Goal: Transaction & Acquisition: Purchase product/service

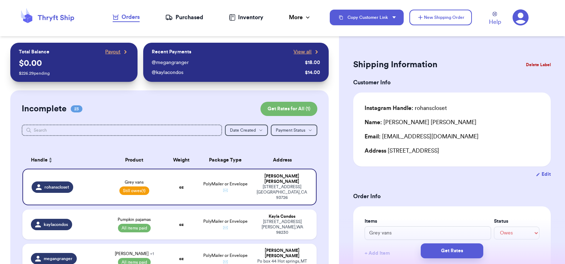
select select "unpaid"
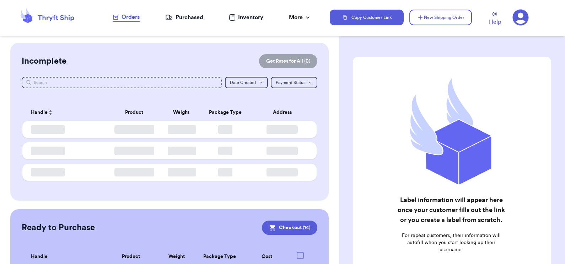
checkbox input "true"
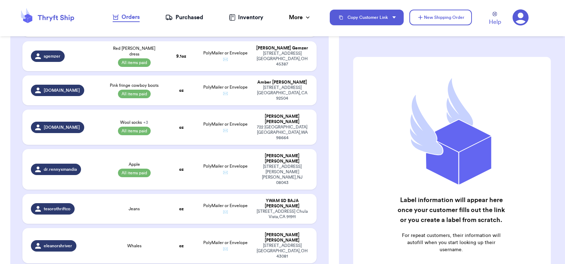
scroll to position [637, 0]
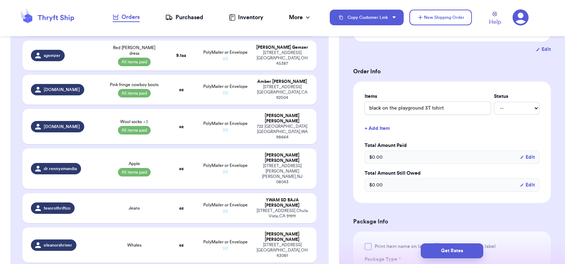
scroll to position [128, 0]
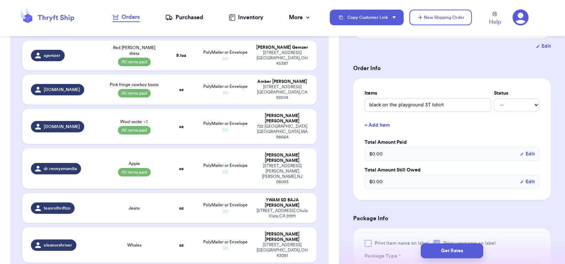
click at [376, 125] on button "+ Add Item" at bounding box center [452, 125] width 180 height 16
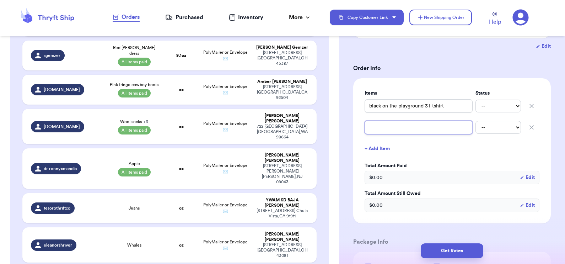
click at [374, 127] on input "text" at bounding box center [418, 126] width 108 height 13
type input "C"
type input "Co"
type input "Col"
type input "Colu"
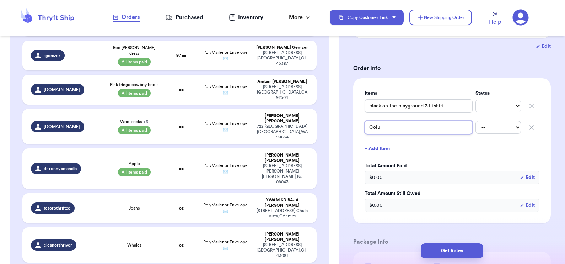
type input "Colum"
type input "Columb"
type input "Columbi"
type input "Columbia"
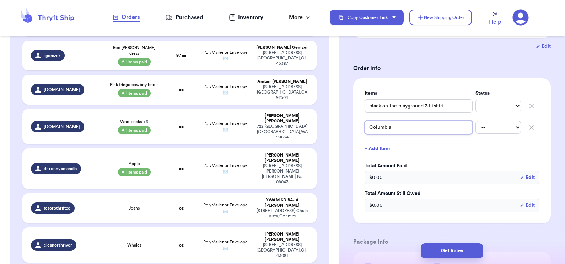
type input "Columbia s"
type input "Columbia sh"
type input "Columbia sho"
type input "Columbia shor"
type input "Columbia short"
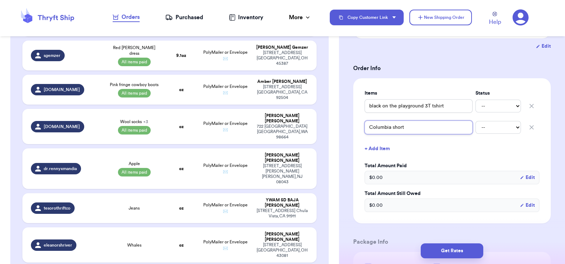
type input "Columbia shorts"
click at [375, 148] on button "+ Add Item" at bounding box center [452, 149] width 180 height 16
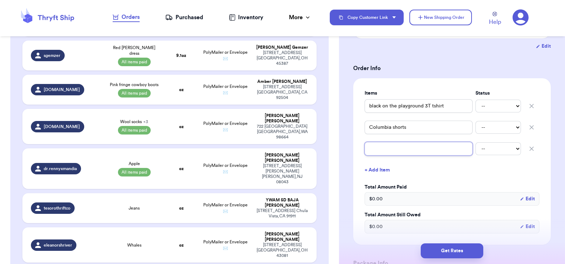
click at [375, 148] on input "text" at bounding box center [418, 148] width 108 height 13
type input "Z"
type input "ZA"
type input "ZAR"
type input "[PERSON_NAME]"
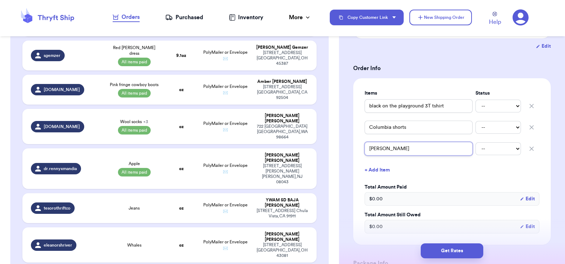
type input "[PERSON_NAME]"
type input "ZARA H"
type input "ZARA Ho"
type input "ZARA Hoo"
type input "ZARA Hood"
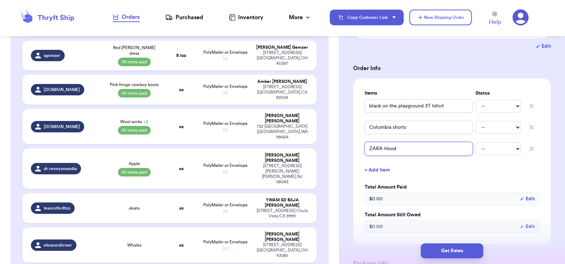
type input "ZARA Hoodi"
type input "ZARA Hoodie"
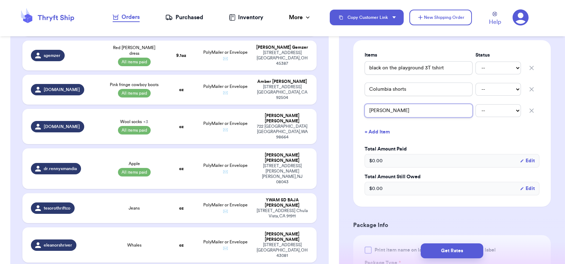
scroll to position [252, 0]
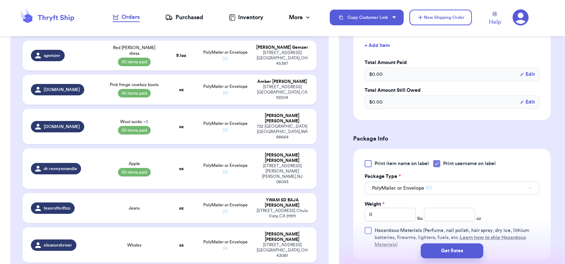
type input "ZARA Hoodie"
click at [436, 216] on input "number" at bounding box center [449, 213] width 51 height 13
type input "14.1"
click at [443, 250] on button "Get Rates" at bounding box center [452, 250] width 63 height 15
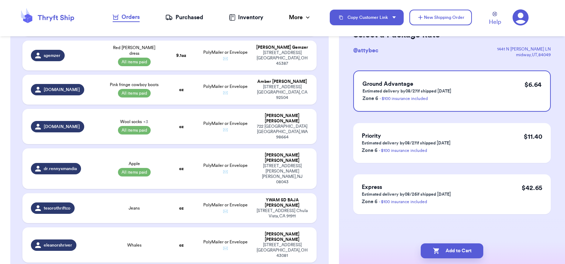
scroll to position [0, 0]
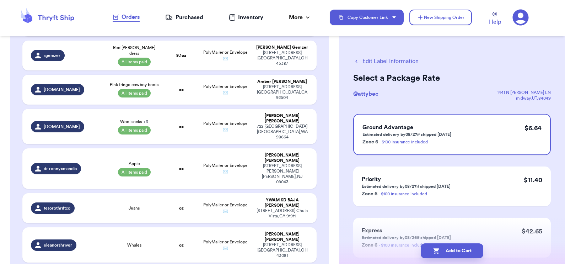
click at [443, 250] on button "Add to Cart" at bounding box center [452, 250] width 63 height 15
checkbox input "true"
select select "unpaid"
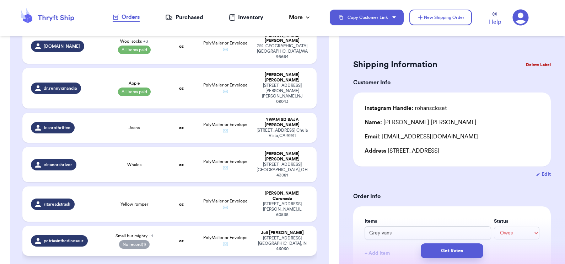
scroll to position [748, 0]
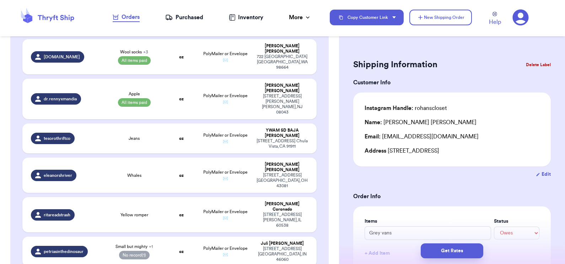
drag, startPoint x: 203, startPoint y: 160, endPoint x: 159, endPoint y: 144, distance: 47.3
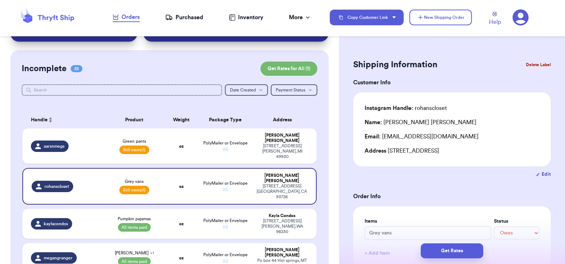
scroll to position [0, 0]
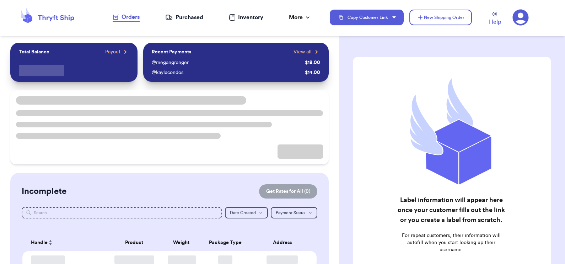
checkbox input "true"
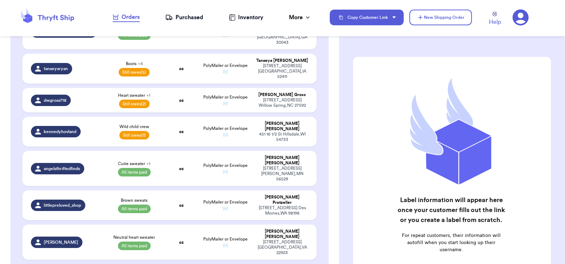
scroll to position [380, 0]
select select "paid"
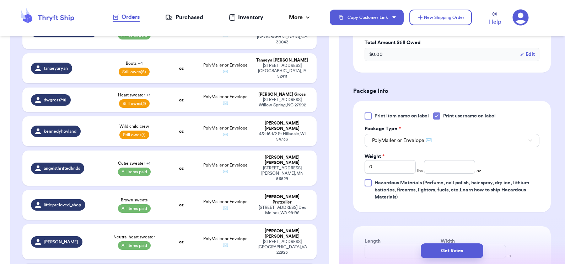
scroll to position [332, 0]
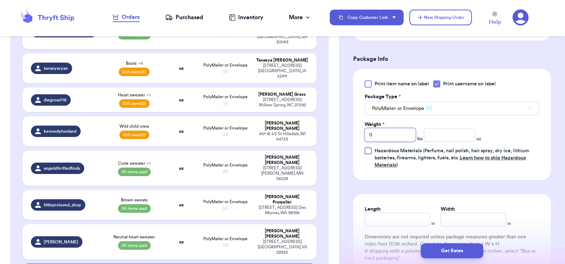
click at [386, 136] on input "0" at bounding box center [389, 134] width 51 height 13
type input "01"
click at [455, 135] on input "number" at bounding box center [449, 134] width 51 height 13
type input "9.3"
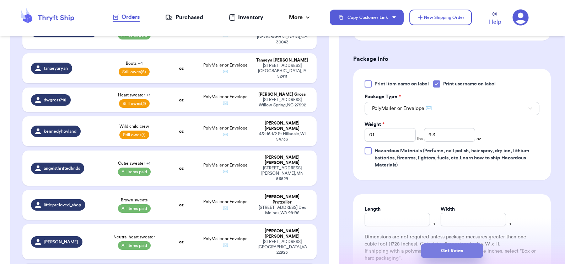
click at [445, 247] on button "Get Rates" at bounding box center [452, 250] width 63 height 15
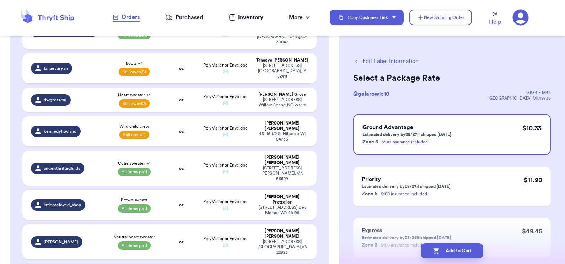
click at [374, 59] on button "Edit Label Information" at bounding box center [385, 61] width 65 height 9
select select "paid"
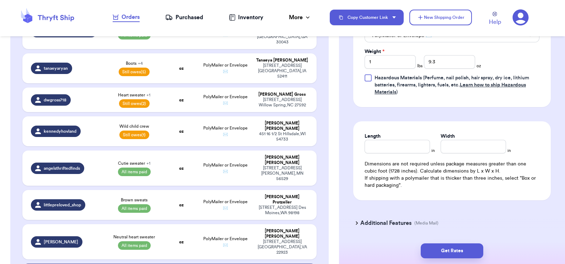
scroll to position [404, 0]
click at [411, 147] on input "Length" at bounding box center [396, 146] width 65 height 13
type input "8.5"
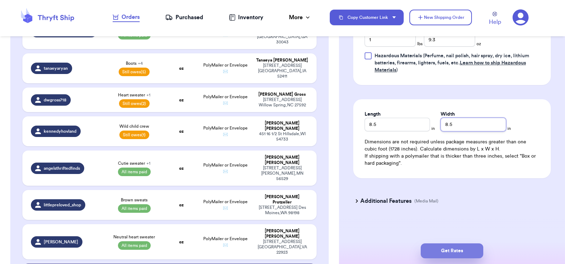
type input "8.5"
click at [462, 253] on button "Get Rates" at bounding box center [452, 250] width 63 height 15
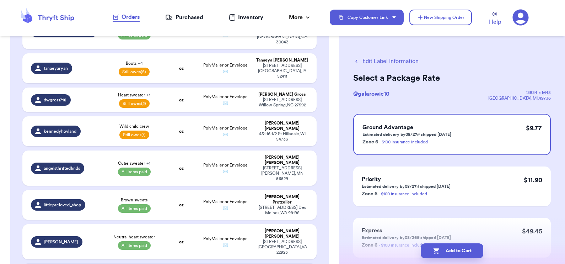
click at [462, 253] on button "Add to Cart" at bounding box center [452, 250] width 63 height 15
checkbox input "true"
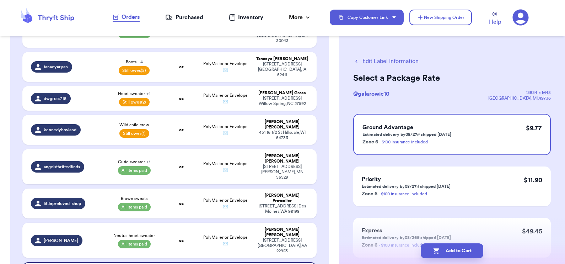
select select "unpaid"
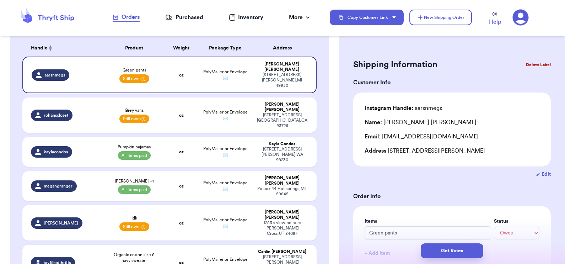
scroll to position [0, 0]
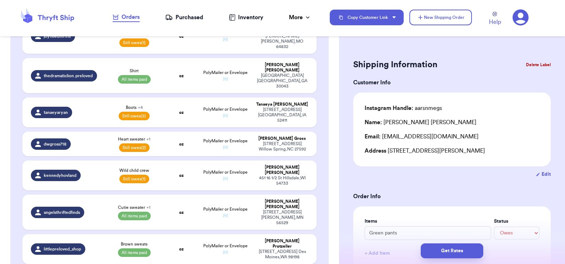
click at [167, 234] on td "oz" at bounding box center [180, 249] width 35 height 30
type input "Brown sweats"
select select "paid"
type input "14.5"
type input "0"
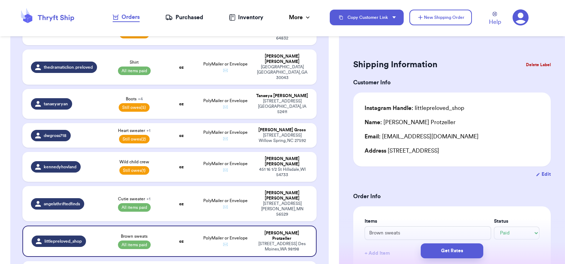
scroll to position [345, 0]
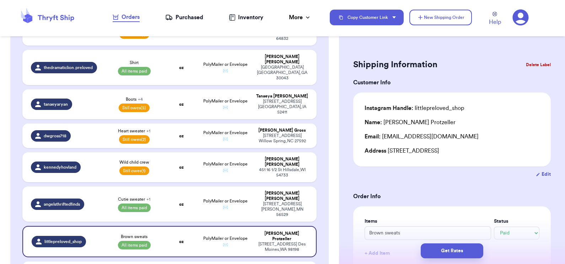
type input "Neutral heart sweater"
type input "12"
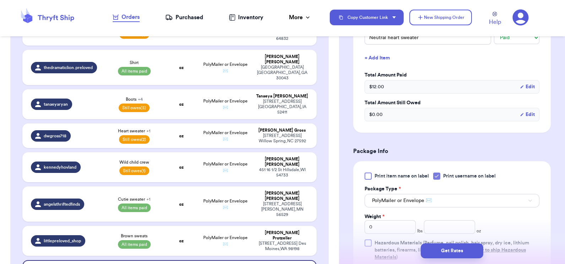
scroll to position [238, 0]
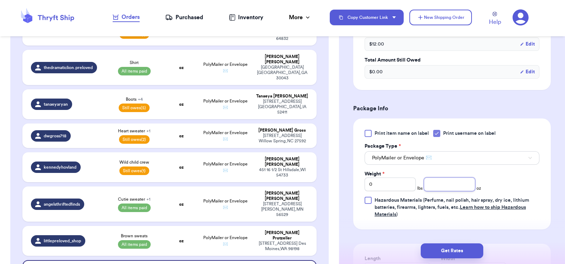
click at [446, 183] on input "number" at bounding box center [449, 183] width 51 height 13
type input "12.1"
click at [471, 247] on button "Get Rates" at bounding box center [452, 250] width 63 height 15
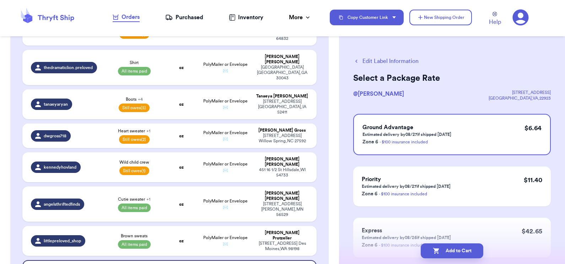
click at [381, 61] on button "Edit Label Information" at bounding box center [385, 61] width 65 height 9
select select "paid"
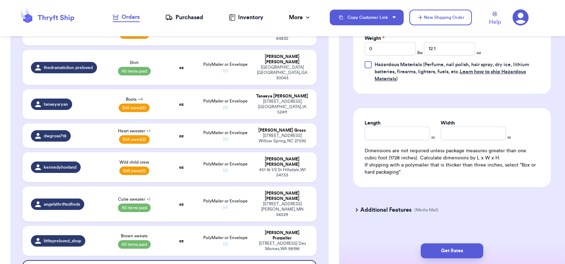
scroll to position [374, 0]
click at [416, 134] on input "Length" at bounding box center [396, 131] width 65 height 13
type input "7"
click at [460, 131] on input "Width *" at bounding box center [472, 131] width 65 height 13
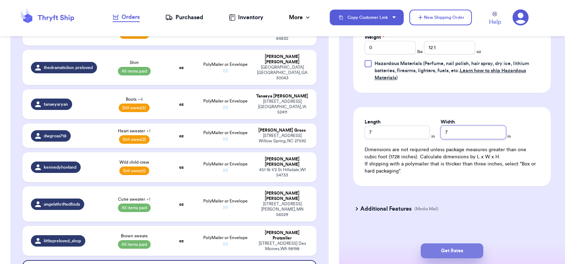
type input "7"
click at [449, 247] on button "Get Rates" at bounding box center [452, 250] width 63 height 15
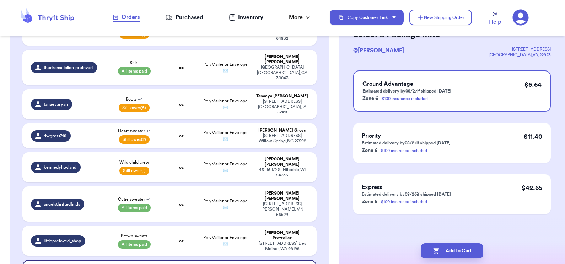
scroll to position [0, 0]
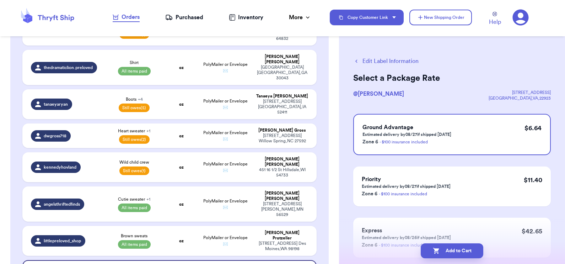
click at [392, 60] on button "Edit Label Information" at bounding box center [385, 61] width 65 height 9
select select "paid"
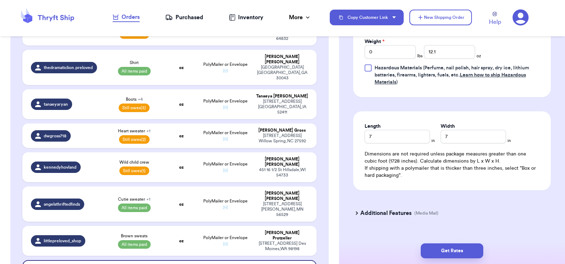
scroll to position [382, 0]
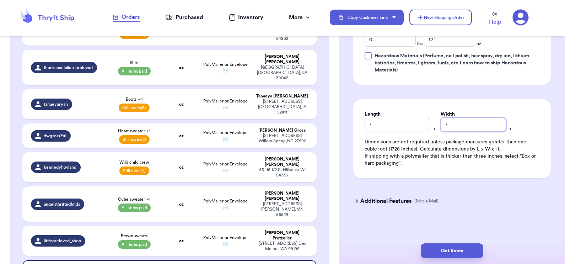
drag, startPoint x: 467, startPoint y: 121, endPoint x: 383, endPoint y: 105, distance: 86.0
click at [383, 105] on div "Length 7 in Width 7 in Dimensions are not required unless package measures grea…" at bounding box center [451, 138] width 197 height 79
drag, startPoint x: 385, startPoint y: 122, endPoint x: 352, endPoint y: 119, distance: 33.2
click at [452, 246] on button "Get Rates" at bounding box center [452, 250] width 63 height 15
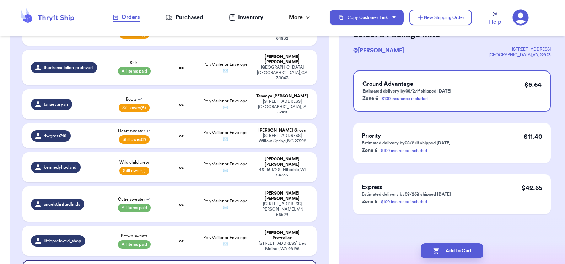
scroll to position [0, 0]
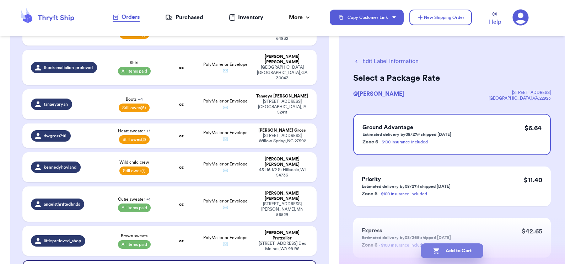
click at [445, 252] on button "Add to Cart" at bounding box center [452, 250] width 63 height 15
checkbox input "true"
select select "unpaid"
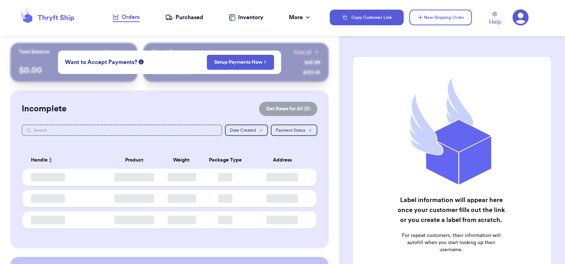
checkbox input "true"
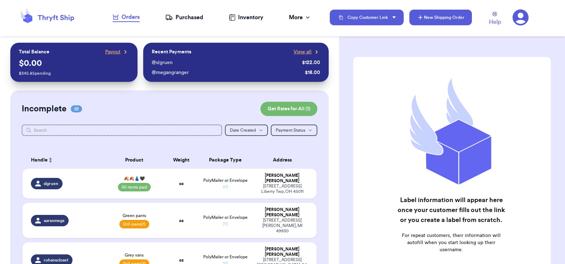
click at [439, 16] on button "New Shipping Order" at bounding box center [440, 18] width 63 height 16
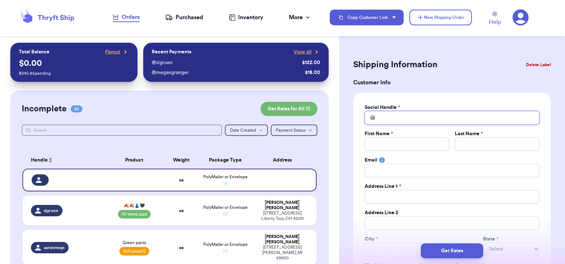
click at [443, 121] on input "Total Amount Paid" at bounding box center [451, 117] width 175 height 13
type input "a"
type input "an"
type input "and"
type input "andi"
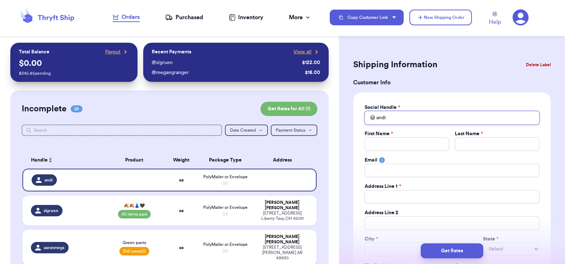
type input "andi."
type input "andi.a"
type input "[DOMAIN_NAME]"
type input "andi.aes"
type input "andi.aest"
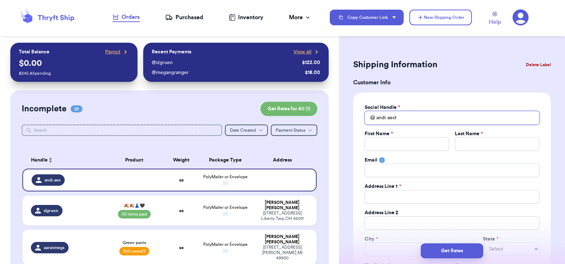
type input "andi.aesth"
type input "andi.aesthe"
type input "andi.aesthet"
type input "andi.aestheti"
type input "andi.aesthetic"
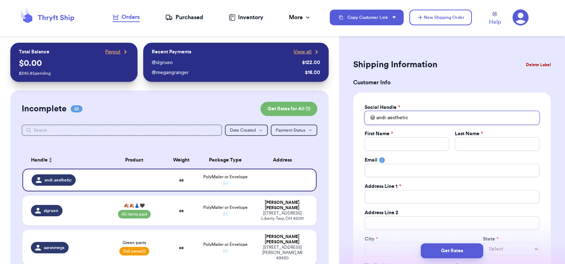
type input "andi.aesthetics"
type input "A"
type input "An"
type input "Anf"
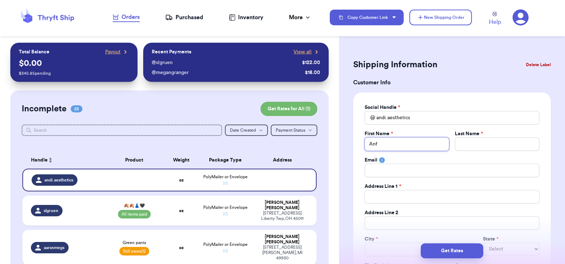
type input "Anfr"
type input "Anfre"
type input "Anfrea"
type input "Anfre"
type input "Anfr"
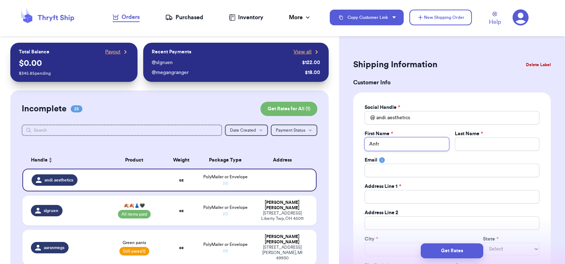
type input "Anf"
type input "An"
type input "And"
type input "Andr"
type input "[PERSON_NAME]"
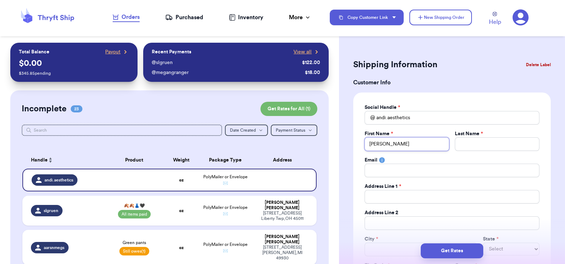
type input "[PERSON_NAME]"
type input "B"
type input "Be"
type input "Ben"
type input "Bend"
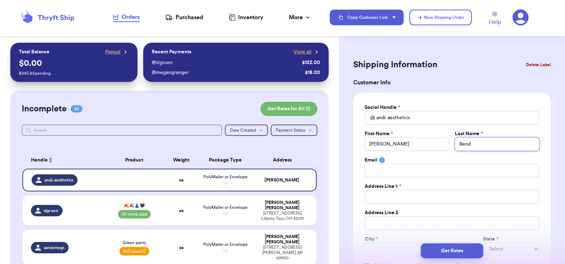
type input "Bende"
type input "[PERSON_NAME]"
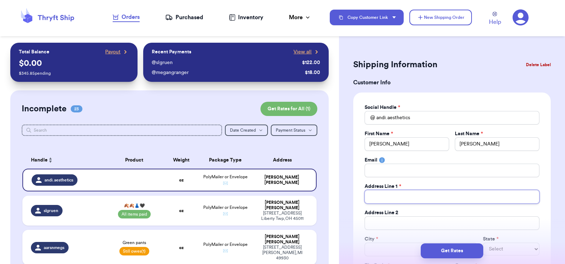
type input "4"
type input "40"
type input "400"
type input "4005"
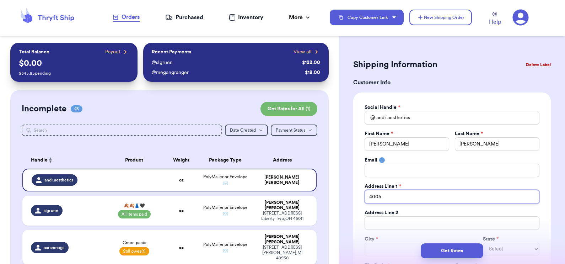
type input "4005 W"
type input "4005 Wi"
type input "4005 Wil"
type input "4005 Will"
type input "4005 Willi"
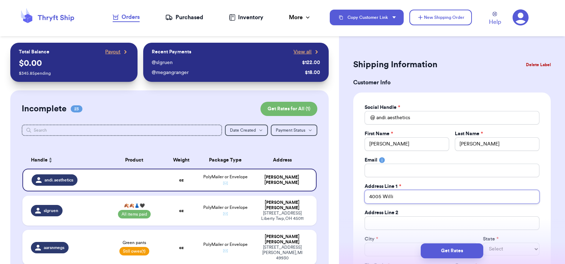
type input "4005 [PERSON_NAME]"
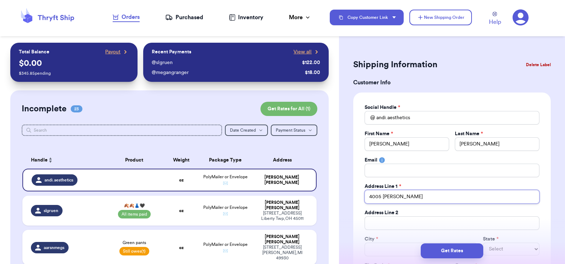
type input "4005 [PERSON_NAME]"
type input "[STREET_ADDRESS][PERSON_NAME]"
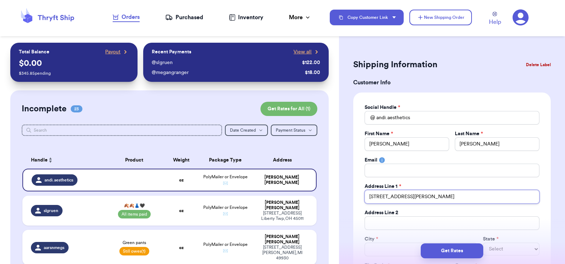
type input "[STREET_ADDRESS][PERSON_NAME]"
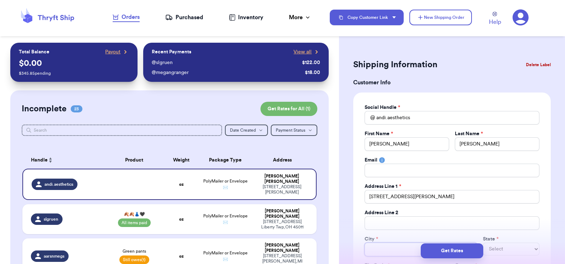
type input "P"
type input "Po"
type input "Por"
type input "Port"
type input "Portl"
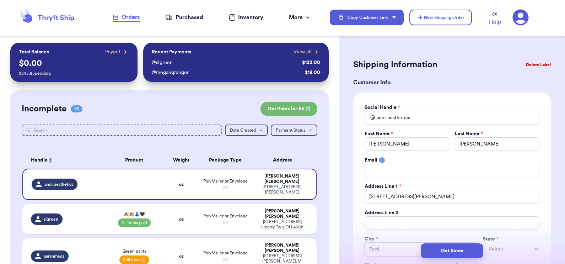
type input "Portla"
type input "[GEOGRAPHIC_DATA]"
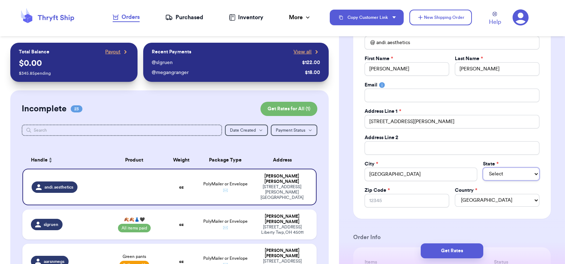
scroll to position [78, 0]
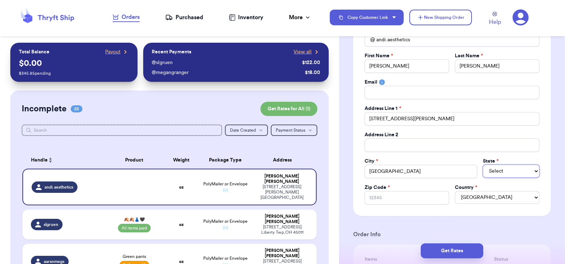
select select "TN"
select select "[GEOGRAPHIC_DATA]"
select select "TN"
select select "[GEOGRAPHIC_DATA]"
select select "TN"
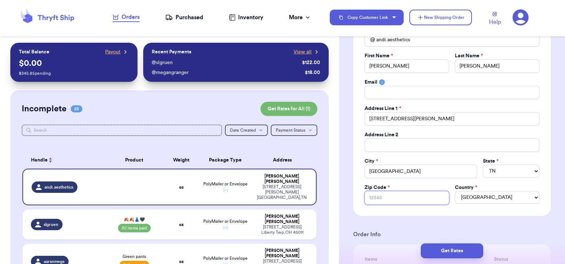
type input "3"
type input "37"
type input "371"
type input "3714"
type input "37148"
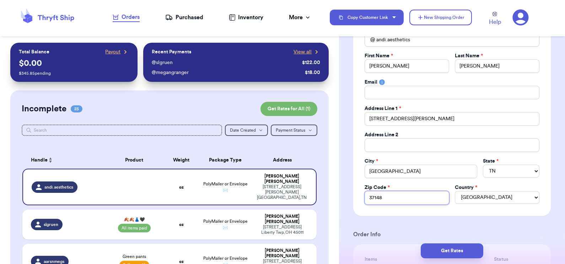
type input "37148"
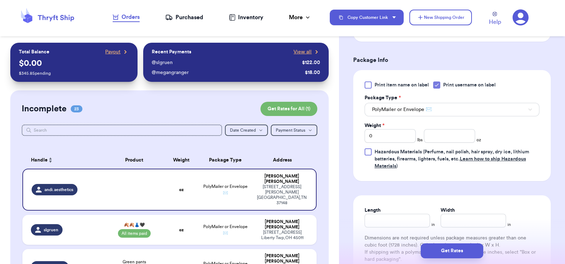
scroll to position [405, 0]
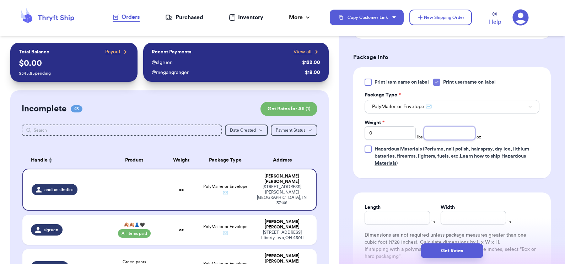
click at [438, 136] on input "number" at bounding box center [449, 132] width 51 height 13
type input "7.7"
click at [458, 248] on button "Get Rates" at bounding box center [452, 250] width 63 height 15
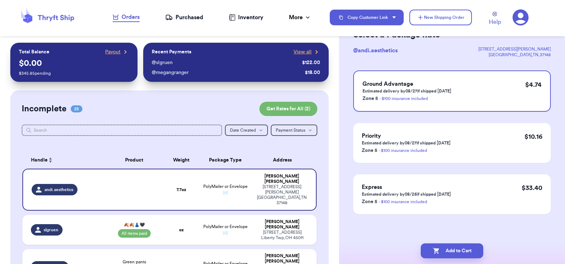
scroll to position [0, 0]
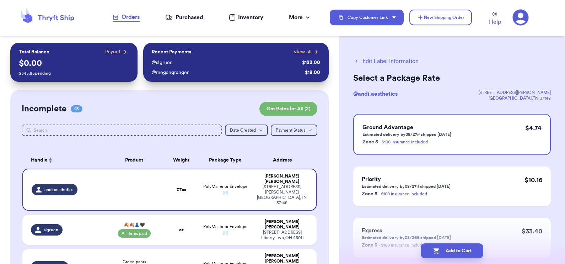
click at [458, 248] on button "Add to Cart" at bounding box center [452, 250] width 63 height 15
checkbox input "true"
select select "paid"
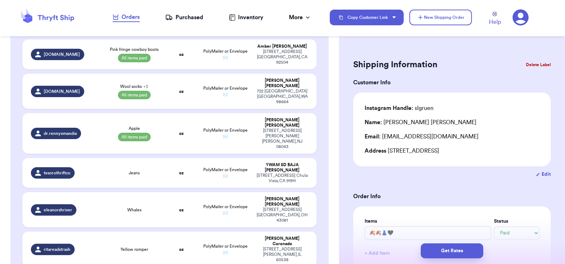
scroll to position [567, 0]
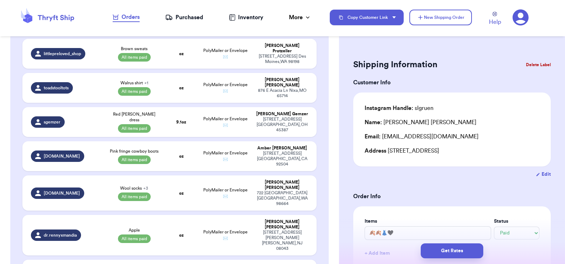
type input "Whales"
select select "unknown"
type input "0"
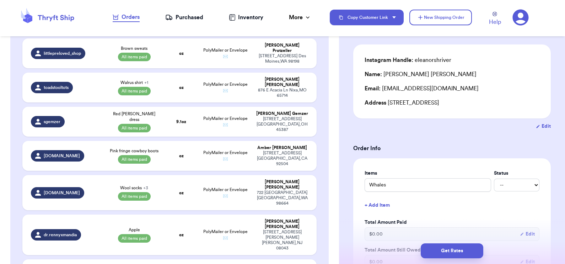
scroll to position [57, 0]
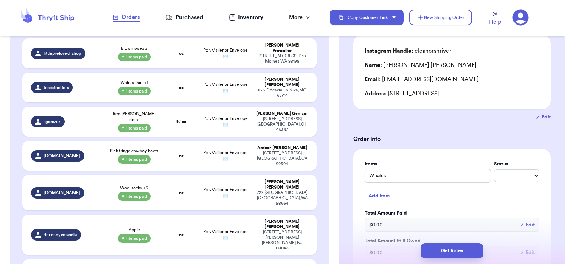
click at [384, 195] on button "+ Add Item" at bounding box center [452, 196] width 180 height 16
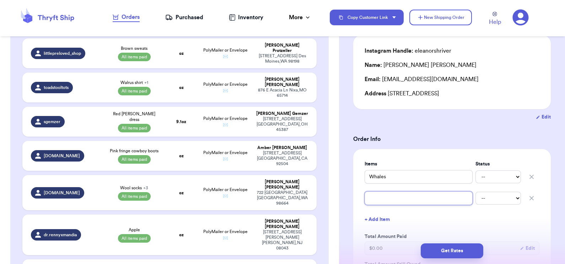
click at [384, 195] on input "text" at bounding box center [418, 197] width 108 height 13
type input "G"
type input "Gr"
type input "Gre"
type input "Gree"
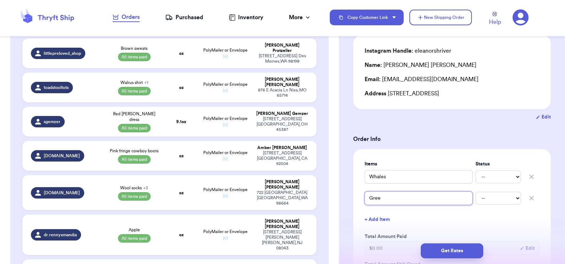
type input "Greem"
type input "Gree"
type input "Green"
type input "Green J"
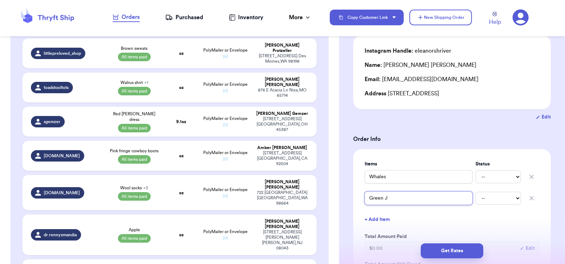
type input "Green Ju"
type input "Green Jum"
type input "Green Jump"
type input "Green Jumpe"
type input "Green Jumper"
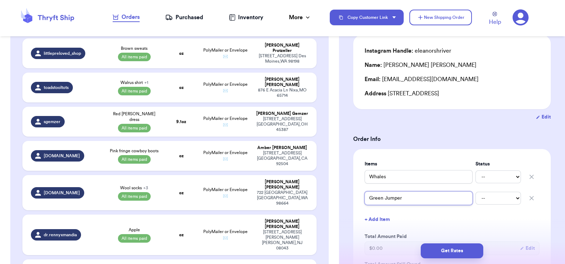
click at [371, 197] on input "Green Jumper" at bounding box center [418, 197] width 108 height 13
type input "Green Jumper"
click at [382, 218] on button "+ Add Item" at bounding box center [452, 219] width 180 height 16
click at [382, 218] on input "text" at bounding box center [418, 218] width 108 height 13
type input "A"
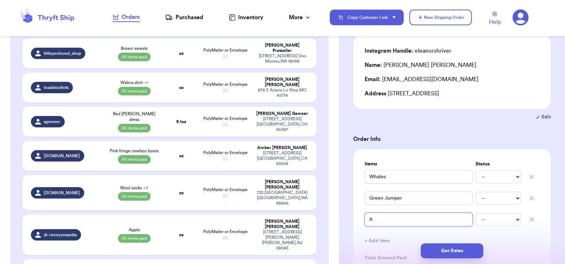
type input "An"
type input "Ang"
type input "Ange"
click at [370, 176] on input "Whales" at bounding box center [418, 176] width 108 height 13
click at [369, 195] on input "Green Jumper" at bounding box center [418, 197] width 108 height 13
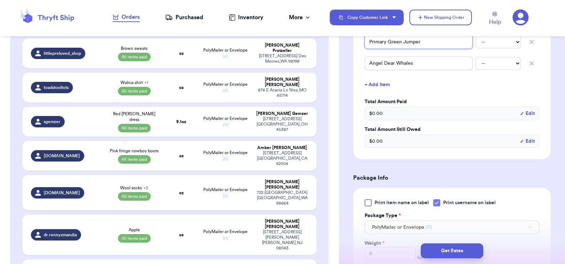
scroll to position [273, 0]
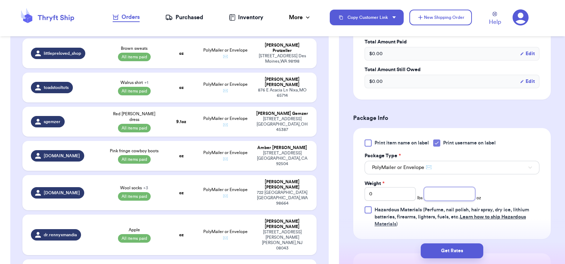
click at [440, 194] on input "number" at bounding box center [449, 193] width 51 height 13
click at [437, 248] on button "Get Rates" at bounding box center [452, 250] width 63 height 15
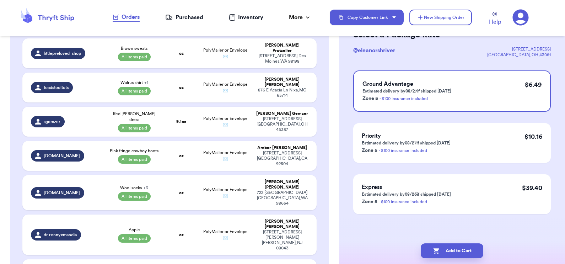
scroll to position [0, 0]
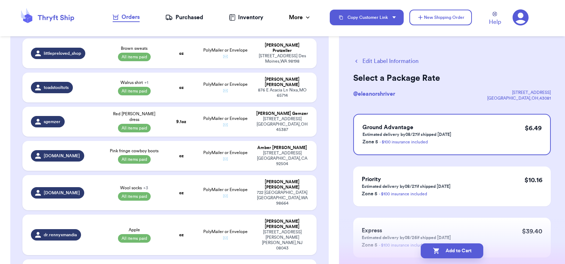
click at [437, 248] on icon "button" at bounding box center [436, 250] width 7 height 7
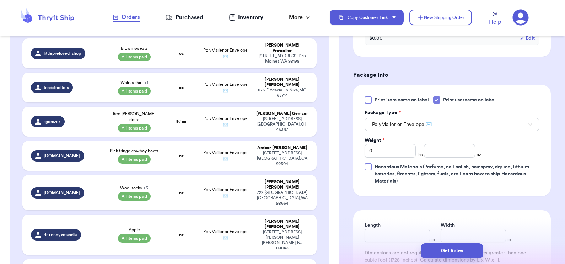
scroll to position [272, 0]
click at [456, 147] on input "number" at bounding box center [449, 149] width 51 height 13
click at [432, 250] on button "Get Rates" at bounding box center [452, 250] width 63 height 15
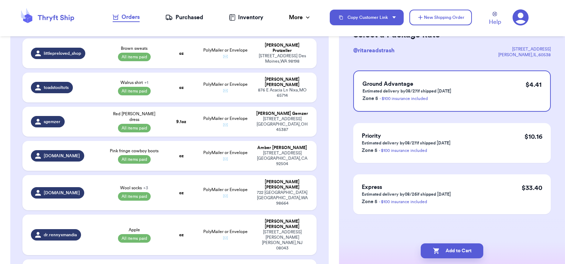
scroll to position [0, 0]
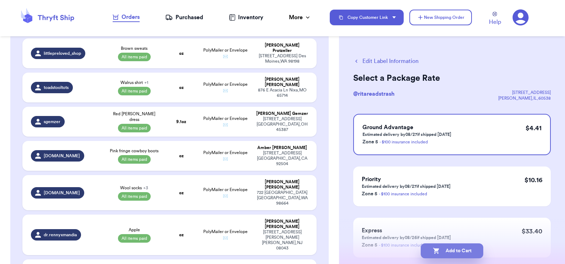
click at [451, 251] on button "Add to Cart" at bounding box center [452, 250] width 63 height 15
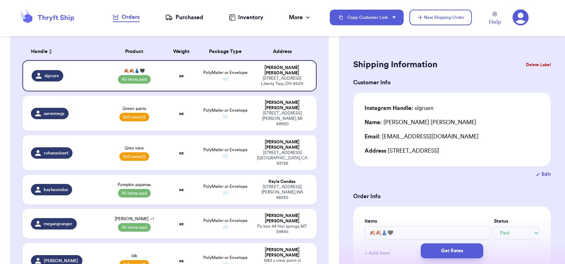
scroll to position [104, 0]
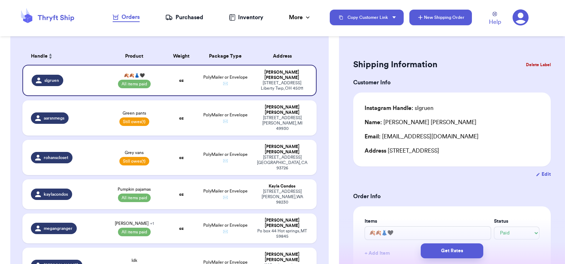
click at [437, 21] on button "New Shipping Order" at bounding box center [440, 18] width 63 height 16
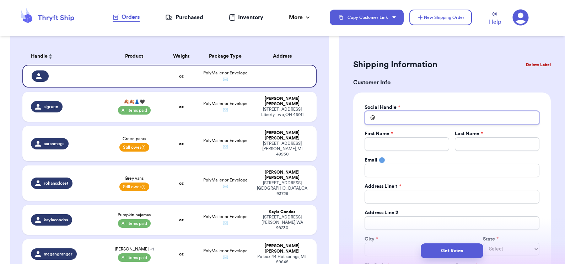
click at [408, 116] on input "Total Amount Paid" at bounding box center [451, 117] width 175 height 13
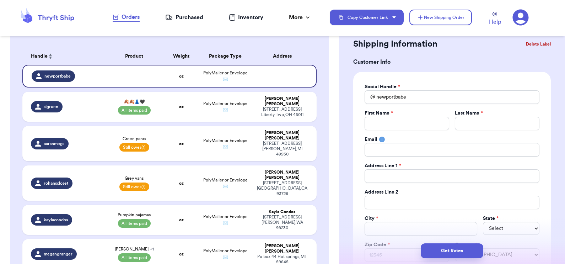
click at [456, 84] on div "Social Handle *" at bounding box center [451, 86] width 175 height 7
click at [428, 103] on input "newportbabe" at bounding box center [451, 96] width 175 height 13
click at [403, 121] on input "Total Amount Paid" at bounding box center [406, 122] width 85 height 13
click at [419, 87] on div "Social Handle *" at bounding box center [451, 86] width 175 height 7
drag, startPoint x: 394, startPoint y: 115, endPoint x: 392, endPoint y: 119, distance: 3.8
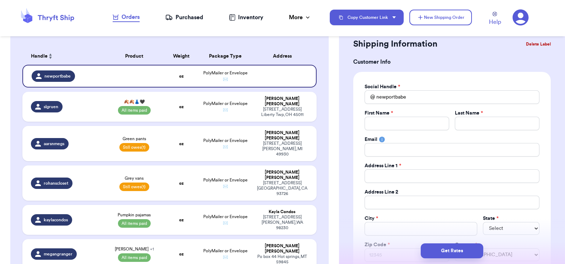
click at [392, 119] on div "First Name *" at bounding box center [406, 119] width 85 height 21
click at [392, 119] on input "Total Amount Paid" at bounding box center [406, 122] width 85 height 13
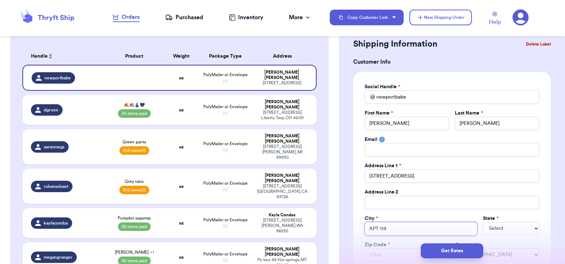
scroll to position [53, 0]
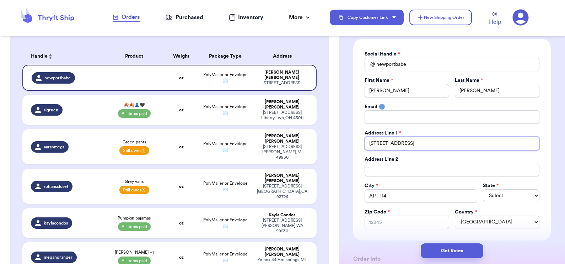
click at [446, 144] on input "[STREET_ADDRESS]" at bounding box center [451, 142] width 175 height 13
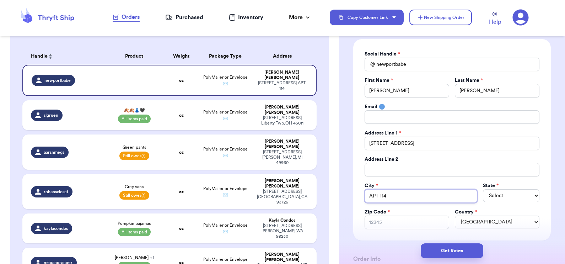
drag, startPoint x: 398, startPoint y: 195, endPoint x: 346, endPoint y: 194, distance: 52.2
click at [380, 168] on input "Total Amount Paid" at bounding box center [451, 169] width 175 height 13
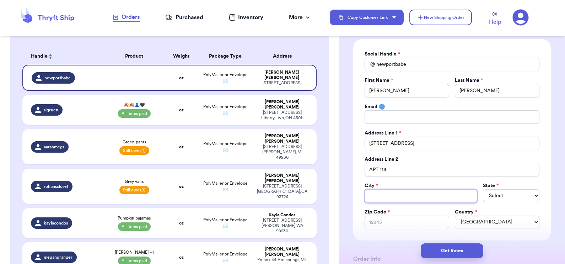
click at [393, 197] on input "Total Amount Paid" at bounding box center [420, 195] width 113 height 13
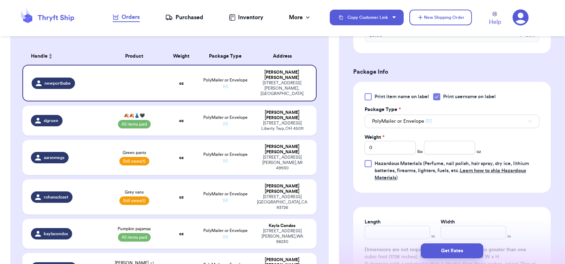
scroll to position [390, 0]
click at [390, 146] on input "0" at bounding box center [389, 146] width 51 height 13
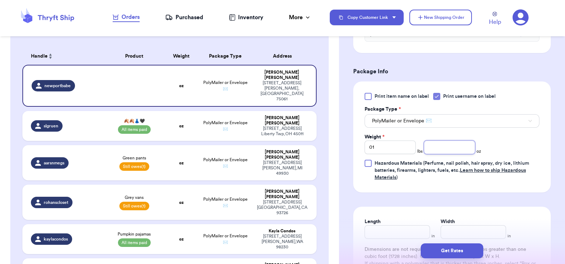
click at [442, 146] on input "number" at bounding box center [449, 146] width 51 height 13
click at [446, 255] on button "Get Rates" at bounding box center [452, 250] width 63 height 15
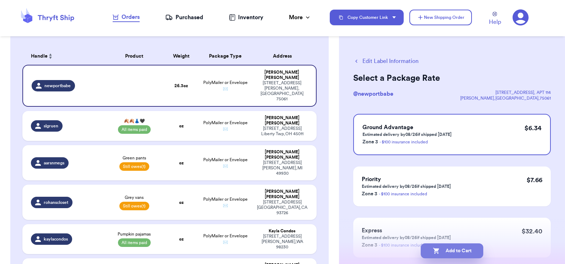
click at [436, 248] on icon "button" at bounding box center [436, 251] width 6 height 6
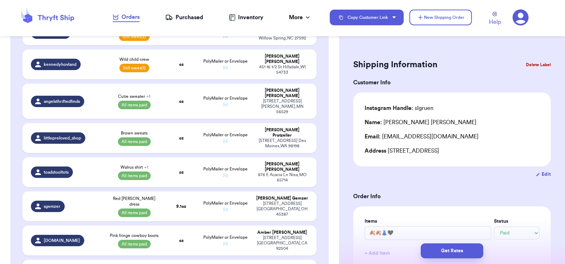
scroll to position [478, 0]
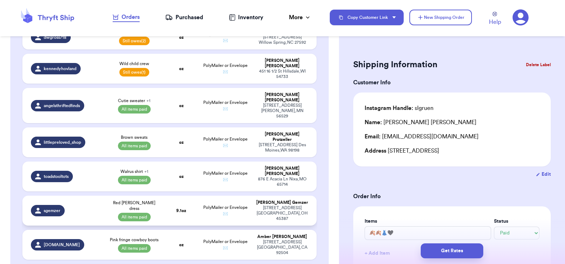
click at [165, 195] on td "9.1 oz" at bounding box center [180, 210] width 35 height 30
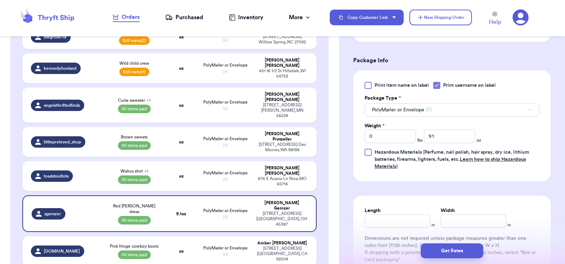
scroll to position [286, 0]
click at [454, 139] on input "9.1" at bounding box center [449, 135] width 51 height 13
click at [454, 249] on button "Get Rates" at bounding box center [452, 250] width 63 height 15
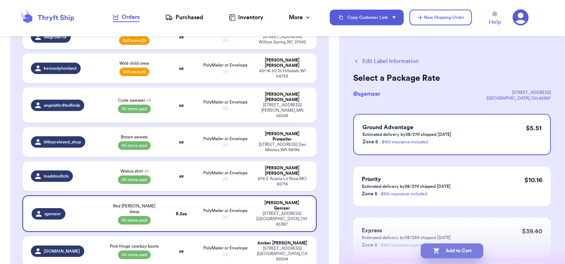
click at [437, 251] on icon "button" at bounding box center [436, 250] width 7 height 7
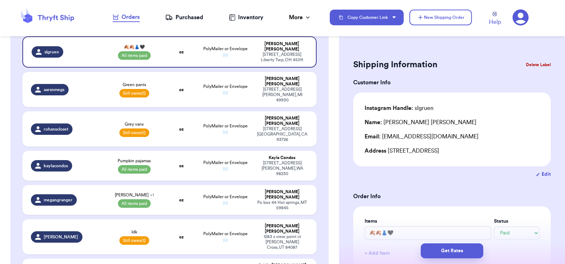
scroll to position [68, 0]
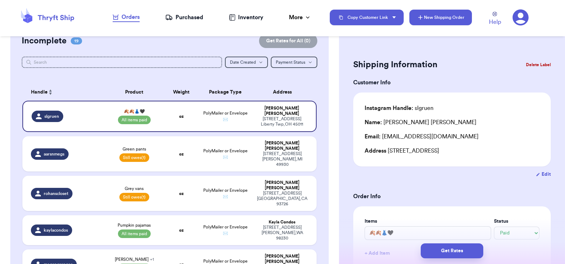
click at [428, 18] on button "New Shipping Order" at bounding box center [440, 18] width 63 height 16
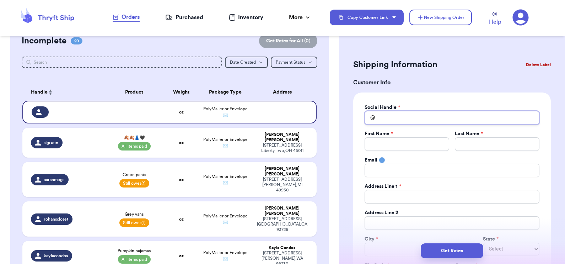
click at [380, 114] on input "Total Amount Paid" at bounding box center [451, 117] width 175 height 13
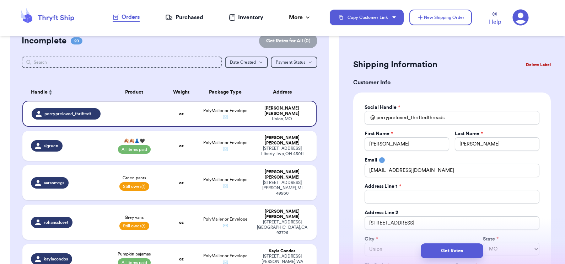
click at [539, 161] on div "Social Handle * @ perrypreloved_thriftedthreads First Name * [PERSON_NAME] Last…" at bounding box center [451, 192] width 197 height 201
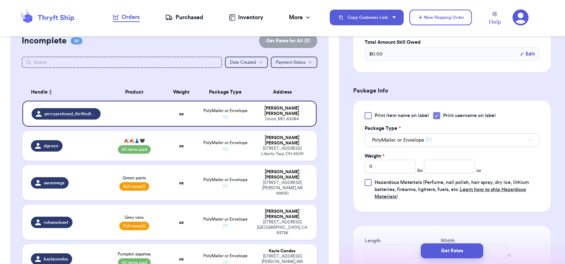
scroll to position [372, 0]
click at [441, 167] on input "number" at bounding box center [449, 165] width 51 height 13
click at [448, 247] on button "Get Rates" at bounding box center [452, 250] width 63 height 15
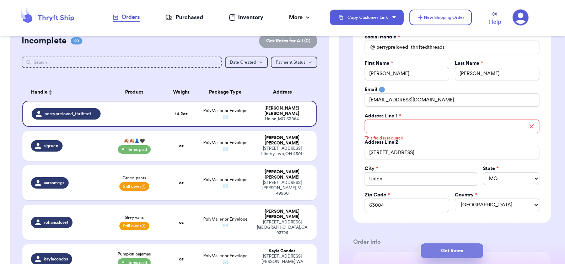
scroll to position [64, 0]
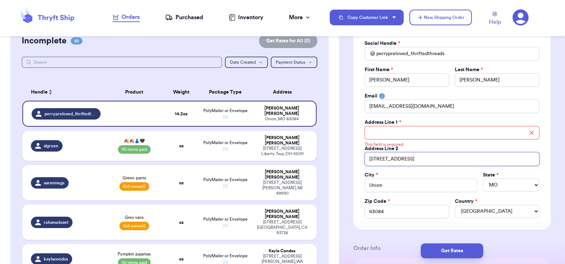
drag, startPoint x: 445, startPoint y: 159, endPoint x: 357, endPoint y: 155, distance: 88.9
click at [357, 155] on div "Social Handle * @ perrypreloved_thriftedthreads First Name * [PERSON_NAME] Last…" at bounding box center [451, 128] width 197 height 201
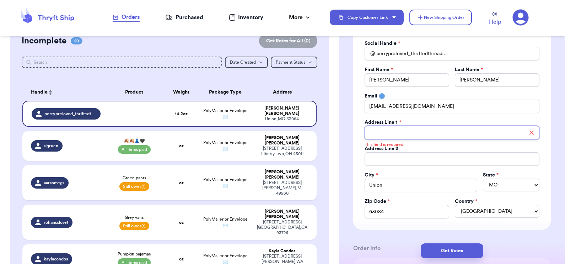
click at [375, 134] on input "Total Amount Paid" at bounding box center [451, 132] width 175 height 13
paste input "[STREET_ADDRESS]"
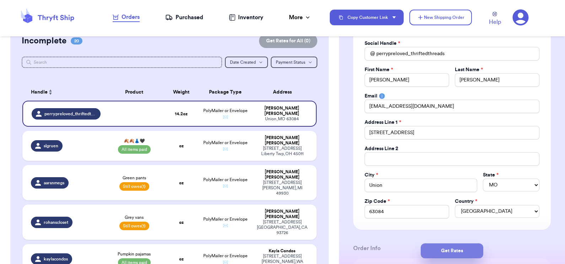
click at [439, 250] on button "Get Rates" at bounding box center [452, 250] width 63 height 15
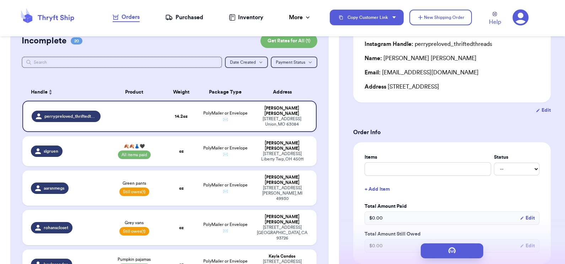
scroll to position [0, 0]
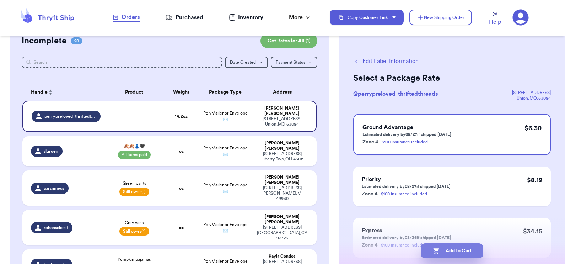
click at [442, 248] on button "Add to Cart" at bounding box center [452, 250] width 63 height 15
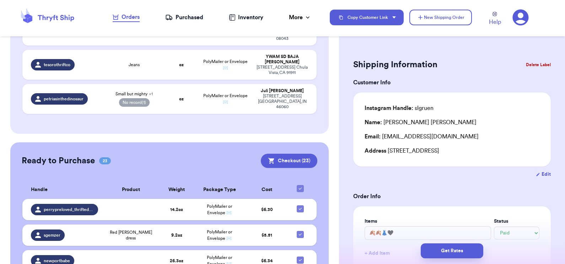
scroll to position [710, 0]
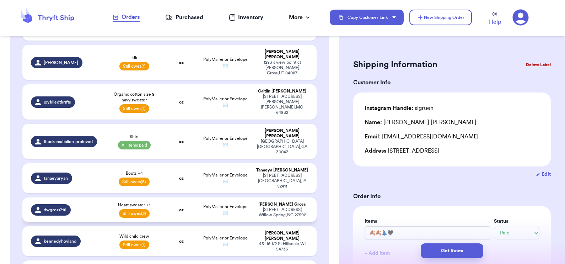
click at [179, 197] on td "oz" at bounding box center [180, 209] width 35 height 25
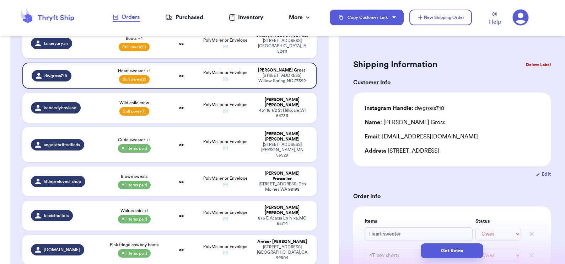
scroll to position [400, 0]
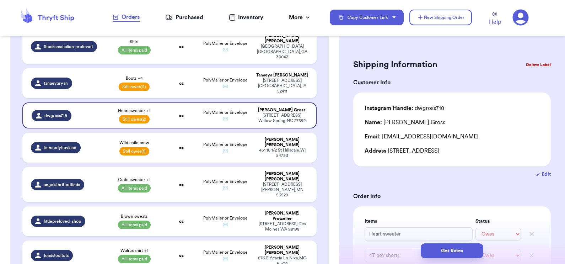
click at [94, 240] on td "toadstooltots" at bounding box center [63, 255] width 82 height 30
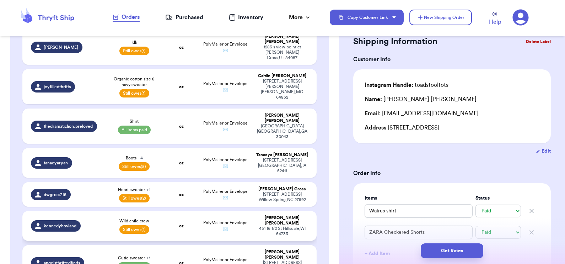
scroll to position [319, 0]
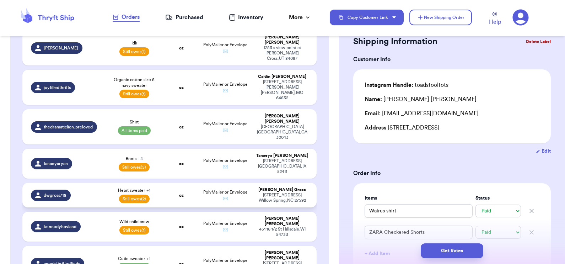
click at [90, 189] on div "dwgross718" at bounding box center [66, 194] width 70 height 11
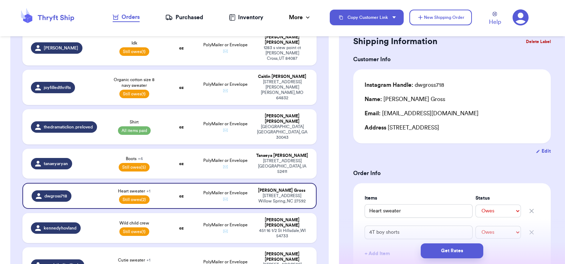
scroll to position [74, 0]
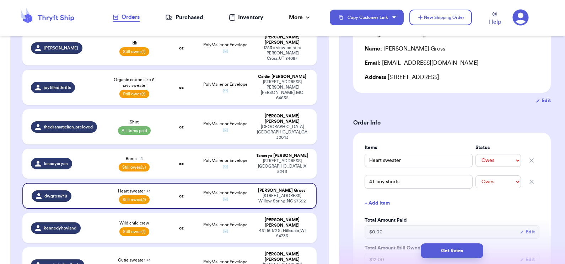
click at [384, 199] on button "+ Add Item" at bounding box center [452, 203] width 180 height 16
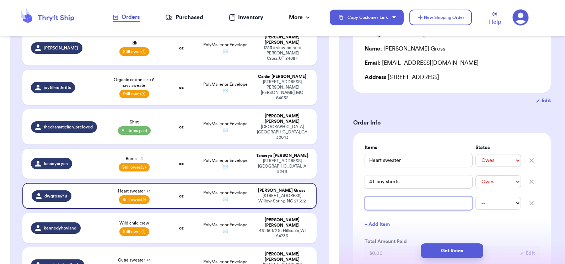
click at [381, 206] on input "text" at bounding box center [418, 202] width 108 height 13
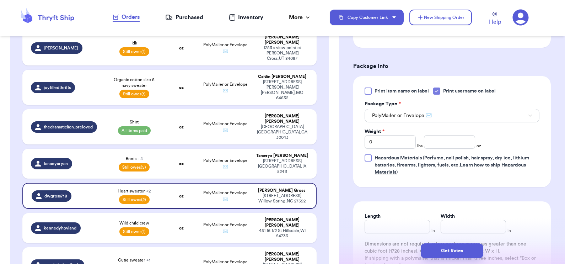
scroll to position [325, 0]
click at [430, 139] on input "number" at bounding box center [449, 141] width 51 height 13
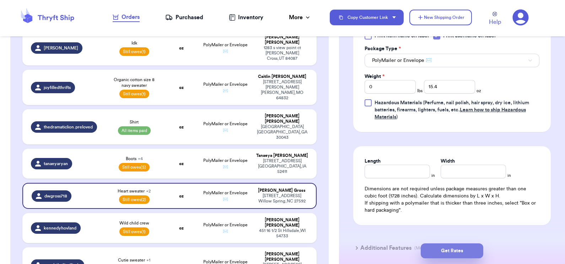
click at [448, 246] on button "Get Rates" at bounding box center [452, 250] width 63 height 15
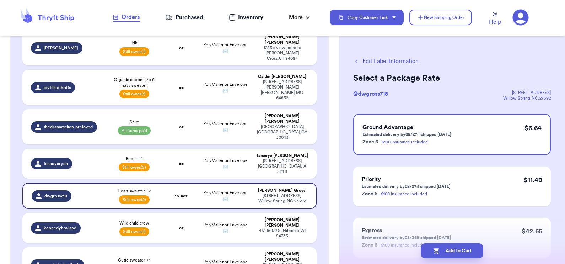
click at [448, 246] on button "Add to Cart" at bounding box center [452, 250] width 63 height 15
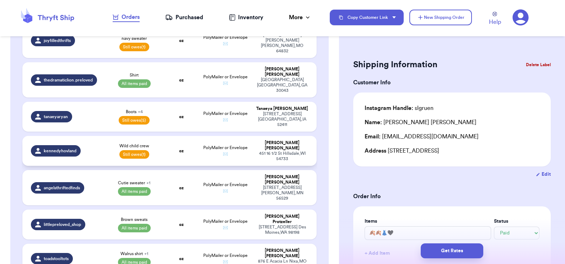
scroll to position [370, 0]
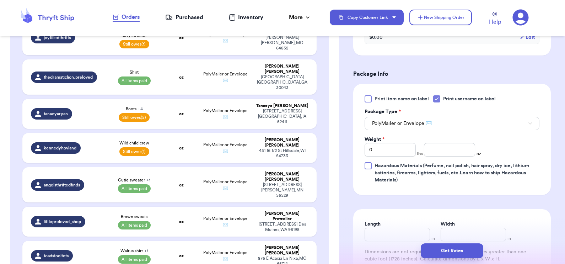
scroll to position [282, 0]
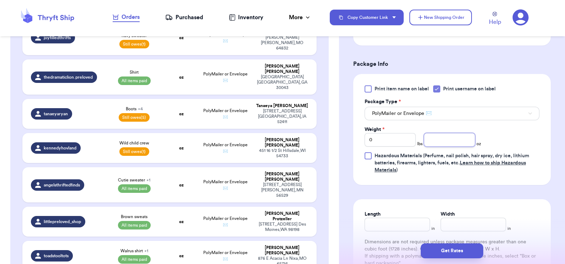
click at [444, 140] on input "number" at bounding box center [449, 139] width 51 height 13
click at [445, 253] on button "Get Rates" at bounding box center [452, 250] width 63 height 15
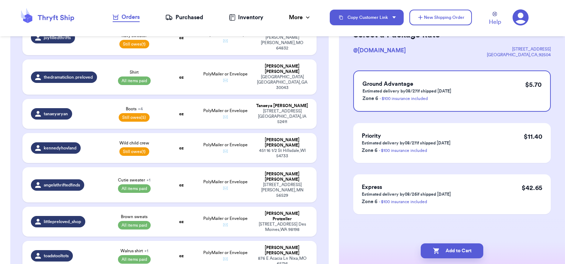
scroll to position [0, 0]
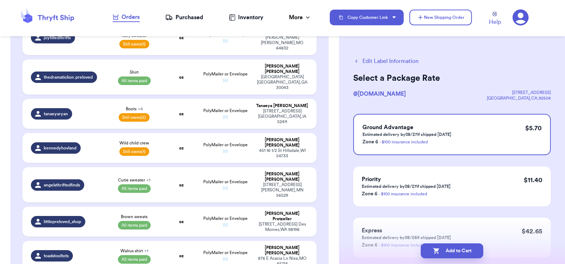
click at [371, 58] on button "Edit Label Information" at bounding box center [385, 61] width 65 height 9
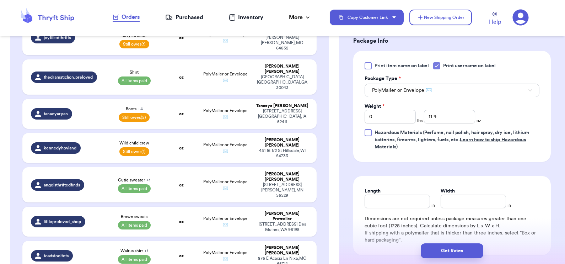
scroll to position [307, 0]
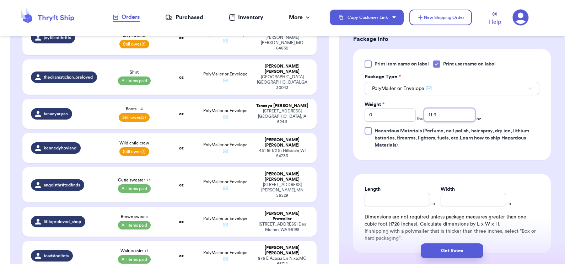
drag, startPoint x: 434, startPoint y: 112, endPoint x: 420, endPoint y: 110, distance: 14.4
click at [420, 110] on div "Weight * 0 lbs 11.9 oz" at bounding box center [422, 111] width 116 height 21
click at [462, 250] on button "Get Rates" at bounding box center [452, 250] width 63 height 15
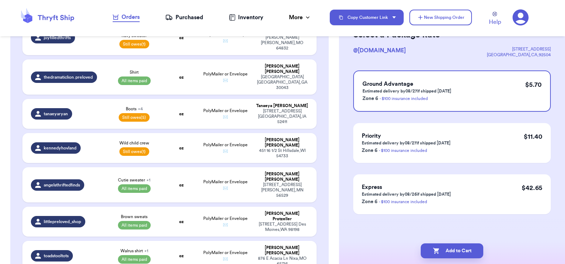
scroll to position [0, 0]
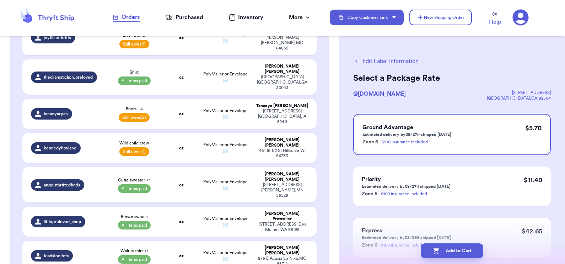
click at [462, 250] on button "Add to Cart" at bounding box center [452, 250] width 63 height 15
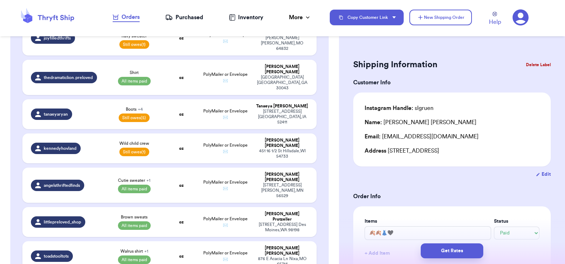
click at [182, 241] on td "oz" at bounding box center [180, 256] width 35 height 30
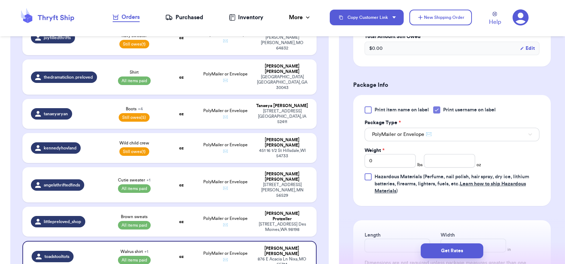
scroll to position [303, 0]
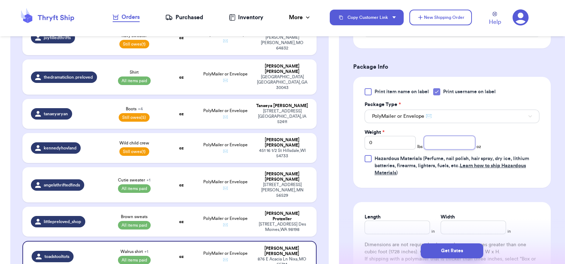
click at [438, 145] on input "number" at bounding box center [449, 142] width 51 height 13
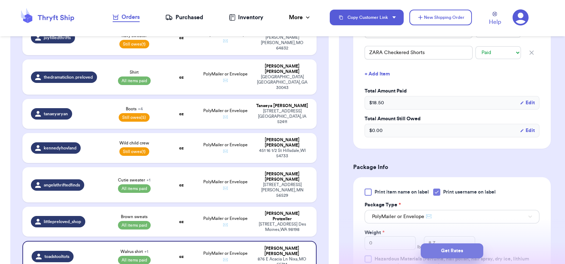
click at [461, 247] on button "Get Rates" at bounding box center [452, 250] width 63 height 15
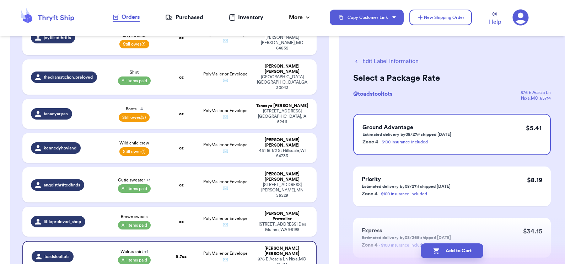
click at [461, 247] on button "Add to Cart" at bounding box center [452, 250] width 63 height 15
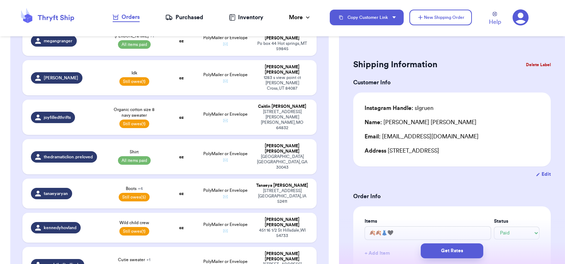
scroll to position [291, 0]
click at [175, 247] on td "oz" at bounding box center [180, 264] width 35 height 35
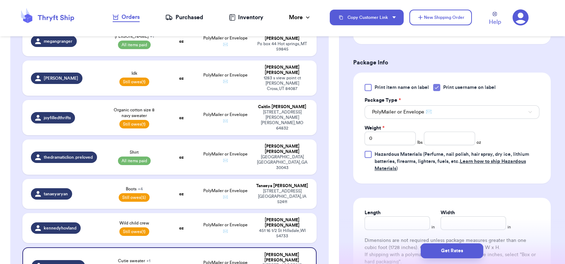
scroll to position [307, 0]
click at [437, 132] on input "number" at bounding box center [449, 137] width 51 height 13
click at [455, 248] on button "Get Rates" at bounding box center [452, 250] width 63 height 15
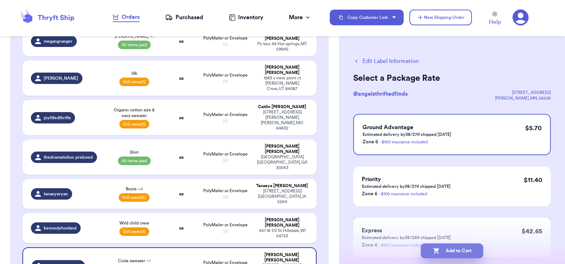
click at [441, 248] on button "Add to Cart" at bounding box center [452, 250] width 63 height 15
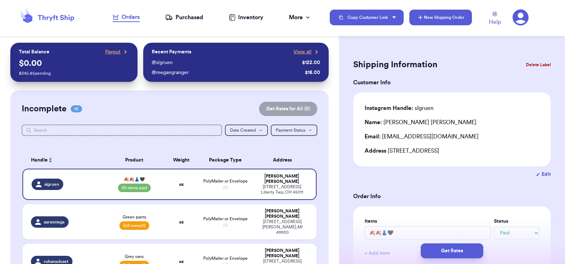
click at [436, 22] on button "New Shipping Order" at bounding box center [440, 18] width 63 height 16
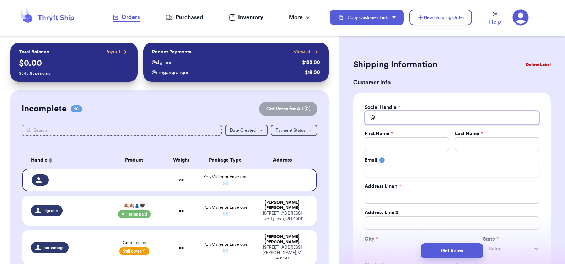
click at [429, 116] on input "Total Amount Paid" at bounding box center [451, 117] width 175 height 13
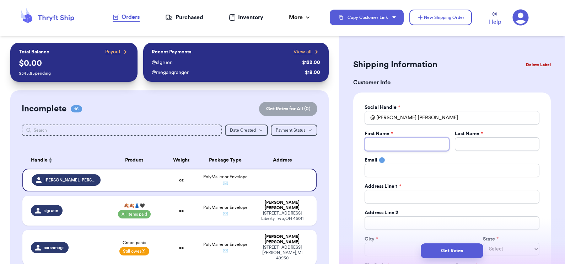
click at [414, 139] on input "Total Amount Paid" at bounding box center [406, 143] width 85 height 13
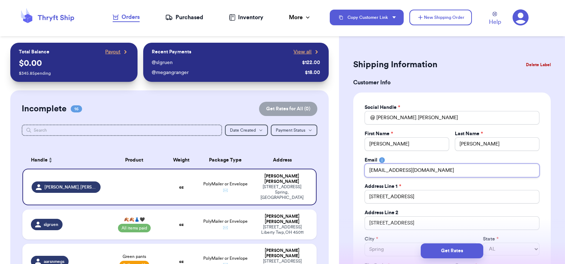
drag, startPoint x: 431, startPoint y: 173, endPoint x: 384, endPoint y: 170, distance: 47.3
click at [384, 170] on input "[EMAIL_ADDRESS][DOMAIN_NAME]" at bounding box center [451, 169] width 175 height 13
click at [366, 169] on input "[EMAIL_ADDRESS][DOMAIN_NAME]" at bounding box center [451, 169] width 175 height 13
click at [403, 169] on input "[EMAIL_ADDRESS][DOMAIN_NAME]" at bounding box center [451, 169] width 175 height 13
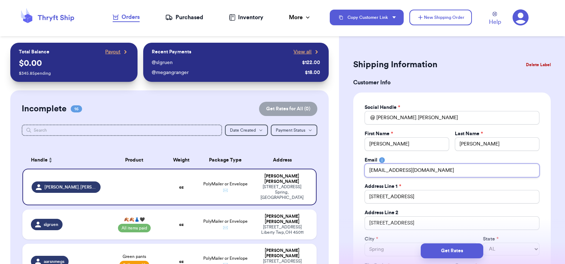
click at [403, 169] on input "[EMAIL_ADDRESS][DOMAIN_NAME]" at bounding box center [451, 169] width 175 height 13
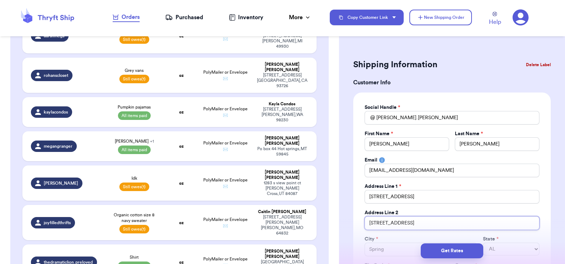
drag, startPoint x: 428, startPoint y: 225, endPoint x: 344, endPoint y: 213, distance: 84.6
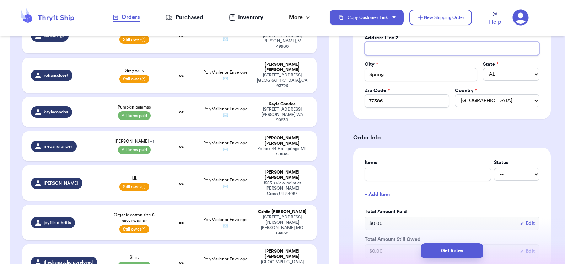
scroll to position [162, 0]
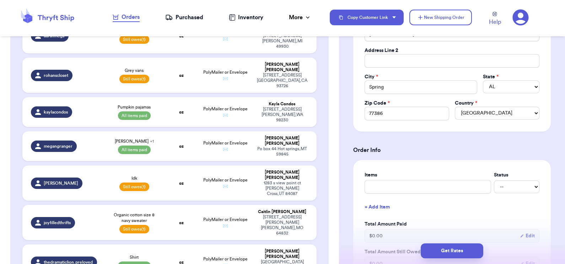
click at [390, 139] on form "Shipping Information Delete Label Customer Info Social Handle * @ [PERSON_NAME]…" at bounding box center [451, 223] width 197 height 656
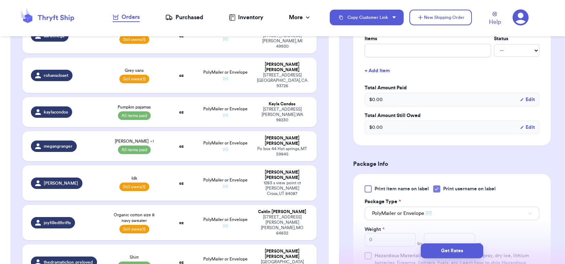
scroll to position [391, 0]
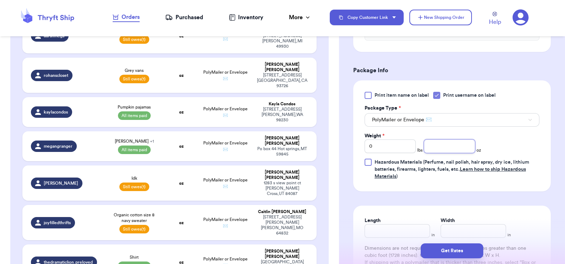
click at [455, 145] on input "number" at bounding box center [449, 145] width 51 height 13
click at [395, 147] on input "0" at bounding box center [389, 145] width 51 height 13
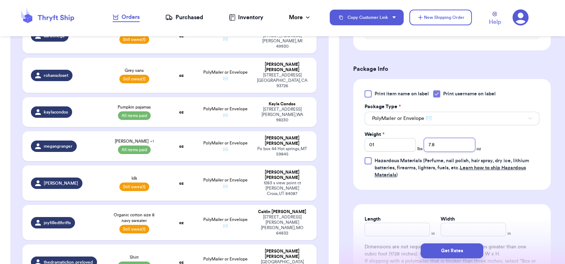
scroll to position [497, 0]
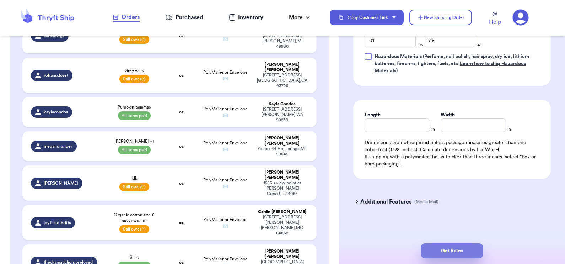
click at [450, 249] on button "Get Rates" at bounding box center [452, 250] width 63 height 15
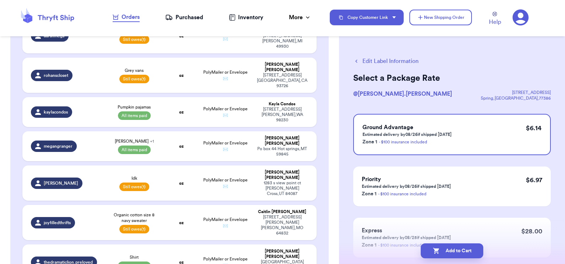
click at [450, 249] on button "Add to Cart" at bounding box center [452, 250] width 63 height 15
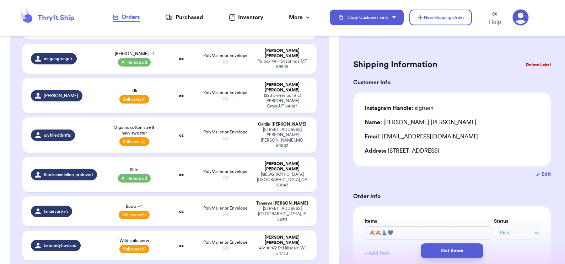
scroll to position [196, 0]
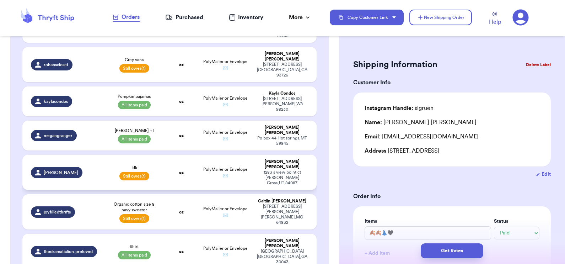
click at [190, 154] on td "oz" at bounding box center [180, 171] width 35 height 35
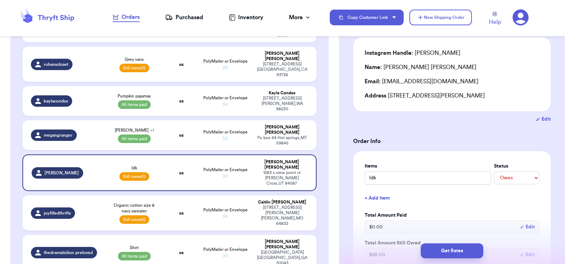
scroll to position [55, 0]
drag, startPoint x: 386, startPoint y: 179, endPoint x: 351, endPoint y: 170, distance: 36.5
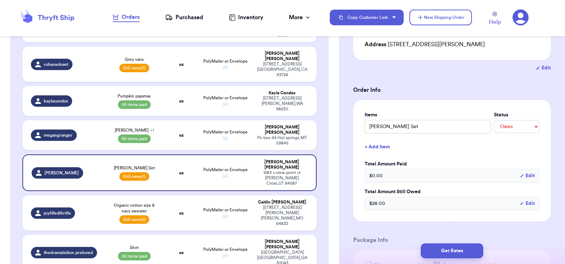
click at [488, 163] on label "Total Amount Paid" at bounding box center [451, 163] width 175 height 7
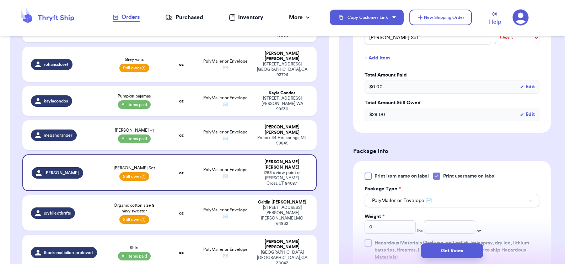
scroll to position [196, 0]
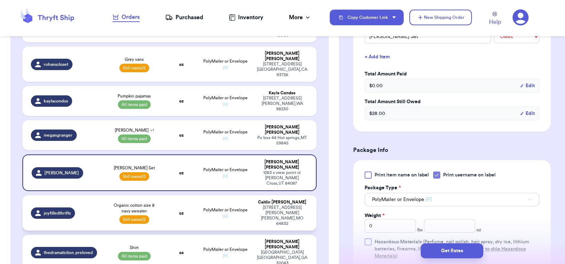
click at [166, 195] on td "oz" at bounding box center [180, 212] width 35 height 35
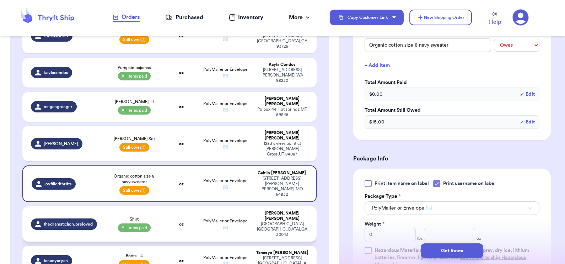
scroll to position [249, 0]
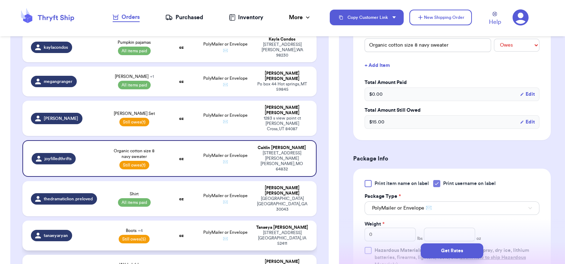
click at [168, 220] on td "oz" at bounding box center [180, 235] width 35 height 30
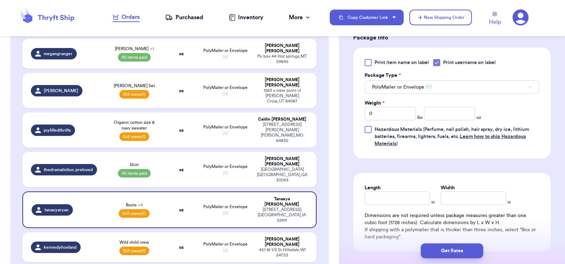
scroll to position [396, 0]
click at [402, 110] on input "0" at bounding box center [389, 113] width 51 height 13
click at [440, 114] on input "number" at bounding box center [449, 113] width 51 height 13
click at [460, 247] on button "Get Rates" at bounding box center [452, 250] width 63 height 15
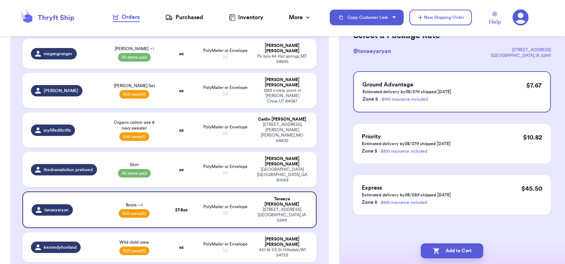
scroll to position [0, 0]
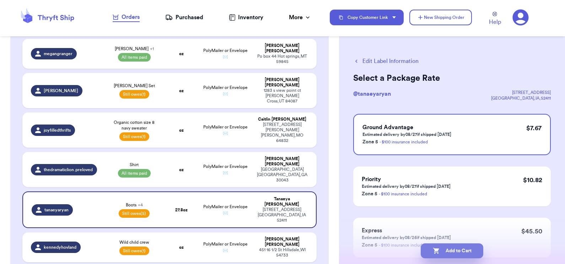
click at [446, 247] on button "Add to Cart" at bounding box center [452, 250] width 63 height 15
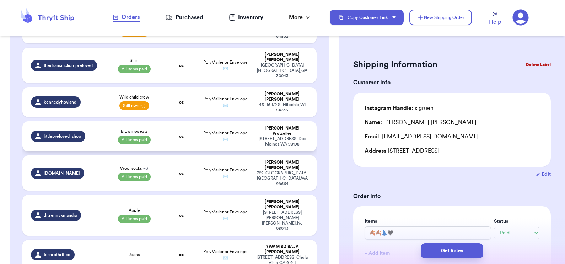
scroll to position [383, 0]
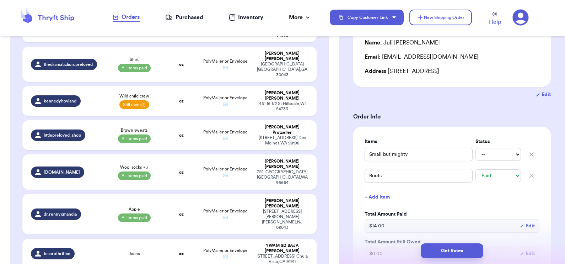
click at [377, 197] on button "+ Add Item" at bounding box center [452, 197] width 180 height 16
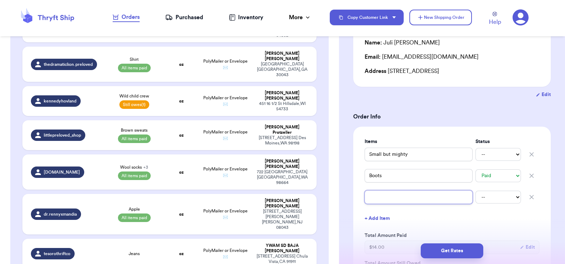
click at [377, 197] on input "text" at bounding box center [418, 196] width 108 height 13
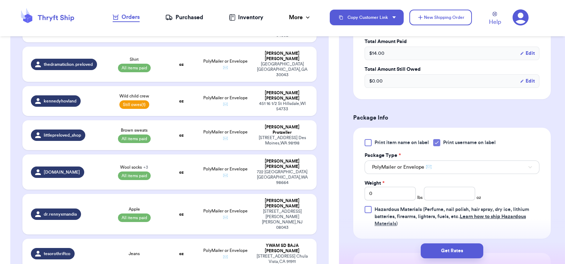
scroll to position [309, 0]
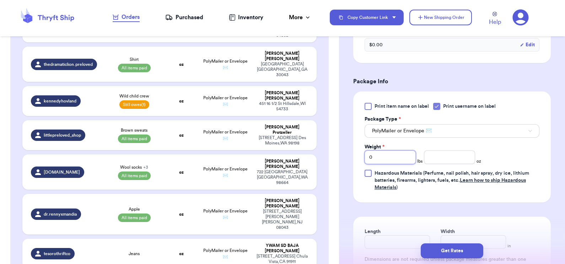
click at [392, 159] on input "0" at bounding box center [389, 156] width 51 height 13
click at [433, 158] on input "number" at bounding box center [449, 156] width 51 height 13
click at [453, 248] on button "Get Rates" at bounding box center [452, 250] width 63 height 15
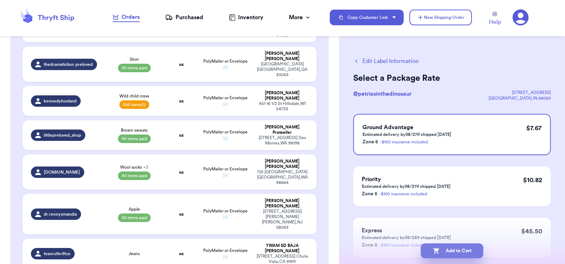
click at [463, 250] on button "Add to Cart" at bounding box center [452, 250] width 63 height 15
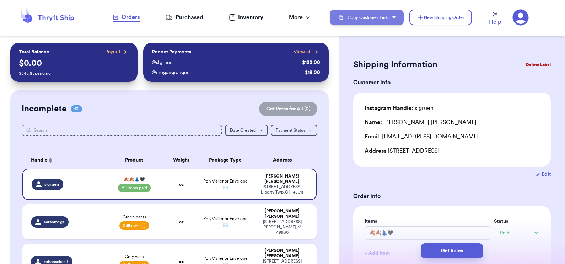
click at [378, 20] on button "Copy Customer Link" at bounding box center [367, 18] width 74 height 16
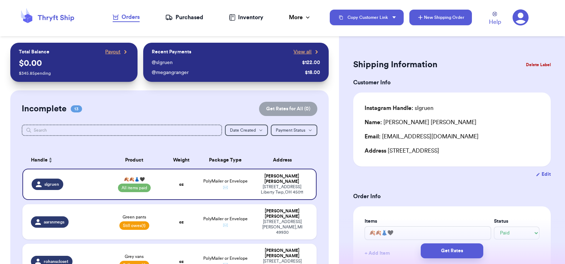
click at [439, 12] on button "New Shipping Order" at bounding box center [440, 18] width 63 height 16
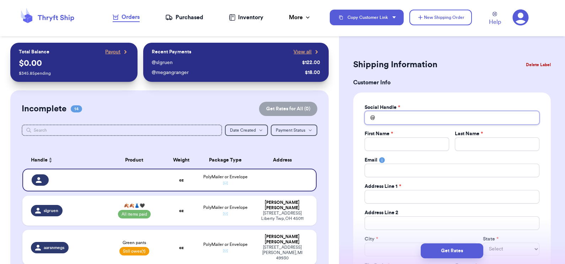
click at [383, 120] on input "Total Amount Paid" at bounding box center [451, 117] width 175 height 13
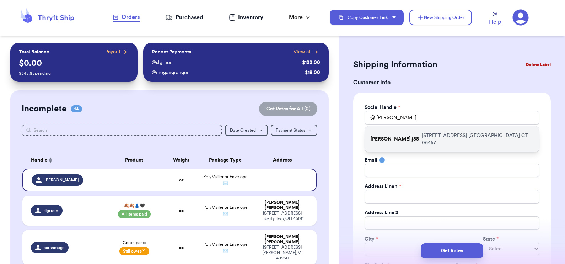
click at [391, 136] on p "[PERSON_NAME].j88" at bounding box center [394, 138] width 48 height 7
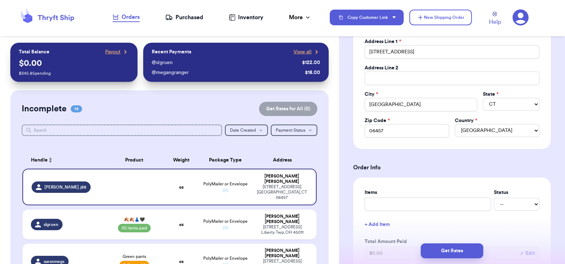
scroll to position [179, 0]
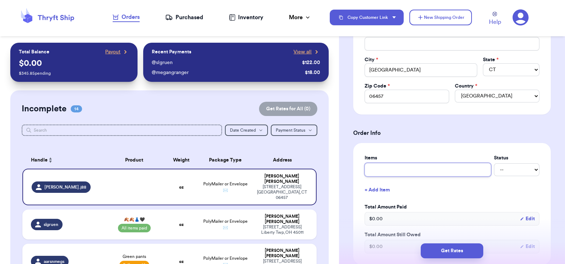
click at [383, 175] on input "text" at bounding box center [427, 169] width 126 height 13
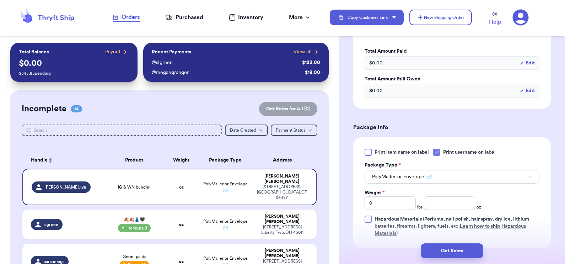
scroll to position [335, 0]
click at [398, 200] on input "0" at bounding box center [389, 201] width 51 height 13
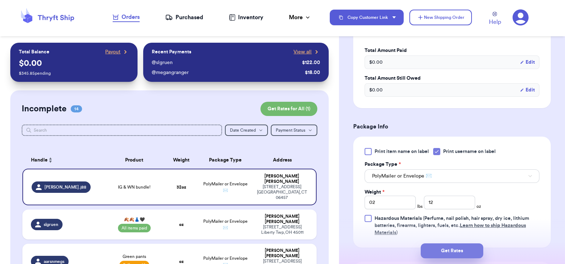
click at [448, 255] on button "Get Rates" at bounding box center [452, 250] width 63 height 15
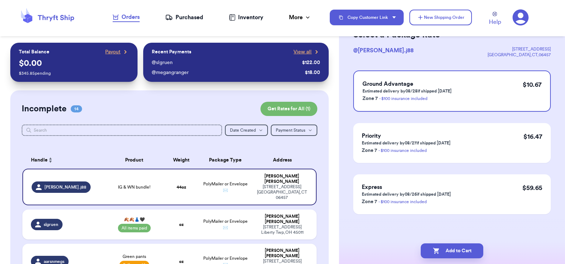
scroll to position [0, 0]
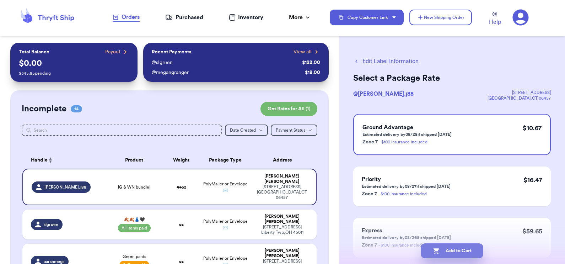
click at [447, 249] on button "Add to Cart" at bounding box center [452, 250] width 63 height 15
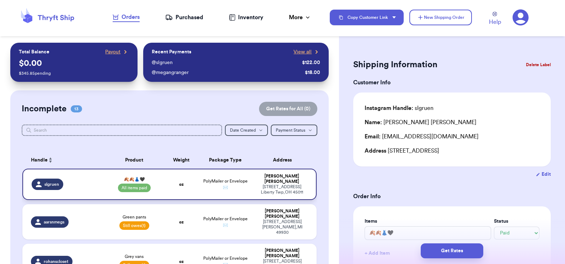
click at [256, 184] on div "[STREET_ADDRESS]" at bounding box center [281, 189] width 51 height 11
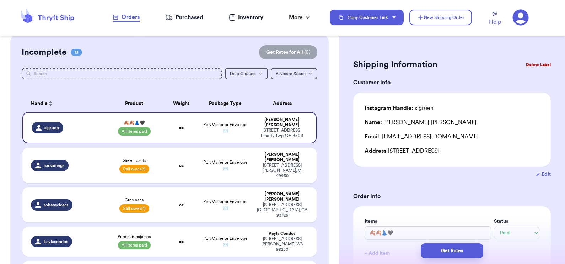
scroll to position [57, 0]
